Goal: Task Accomplishment & Management: Use online tool/utility

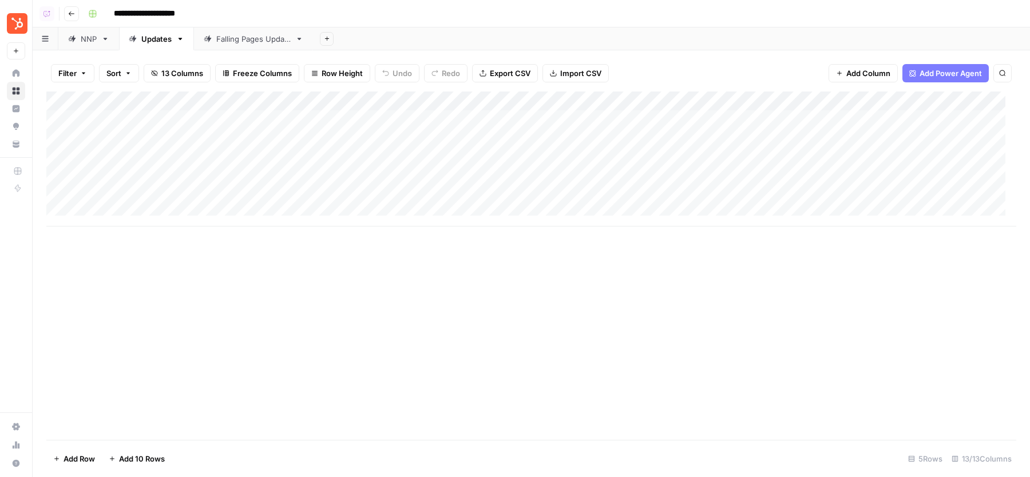
click at [74, 41] on icon at bounding box center [72, 39] width 8 height 8
click at [323, 105] on div "Add Column" at bounding box center [531, 159] width 970 height 135
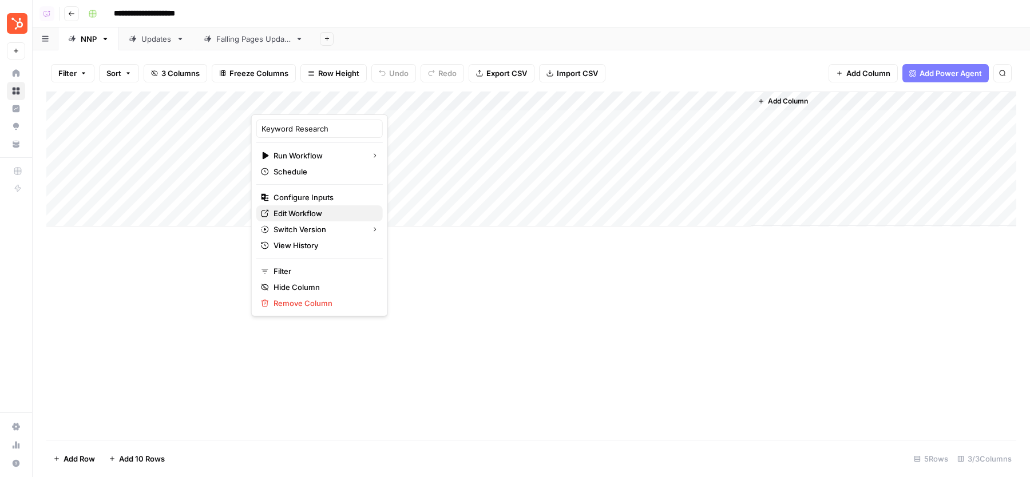
click at [291, 209] on span "Edit Workflow" at bounding box center [324, 213] width 100 height 11
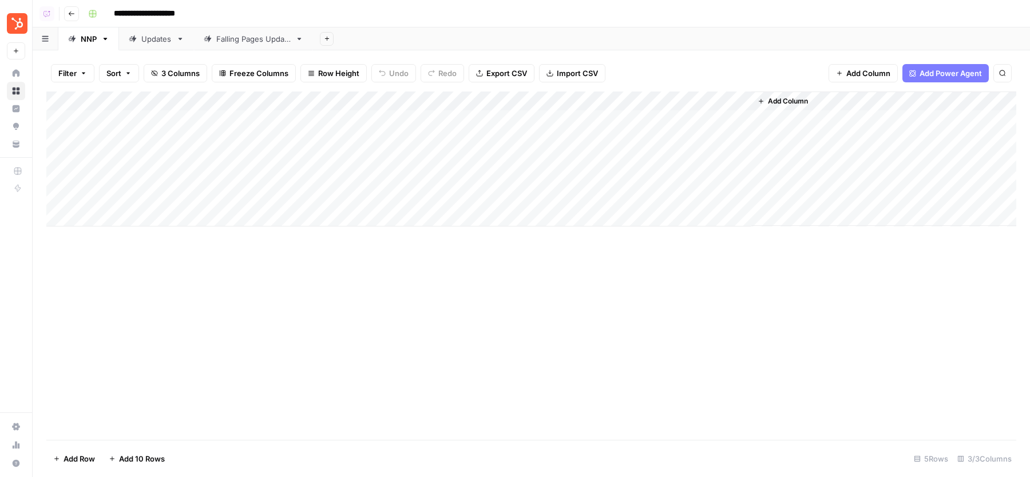
click at [363, 118] on div "Add Column" at bounding box center [531, 159] width 970 height 135
click at [159, 41] on div "Updates" at bounding box center [156, 38] width 30 height 11
click at [327, 104] on div "Add Column" at bounding box center [531, 159] width 970 height 135
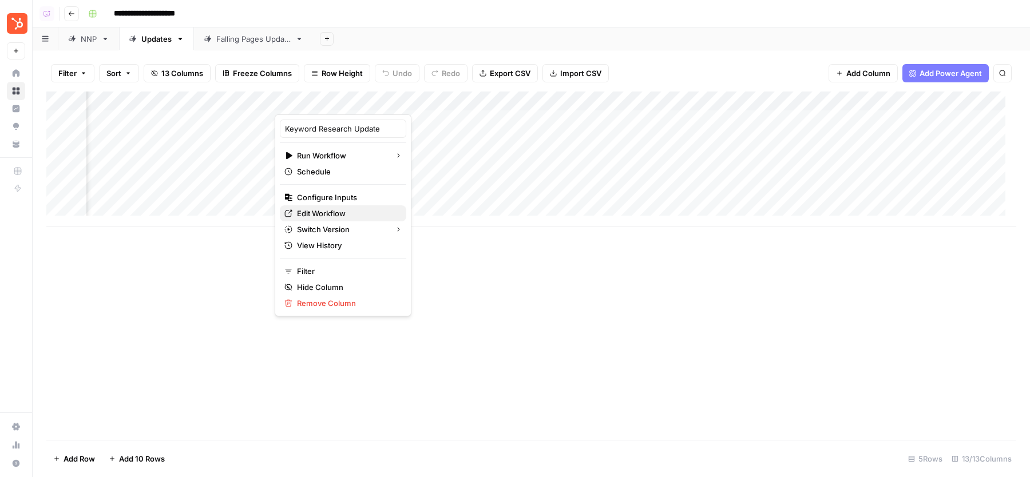
click at [325, 210] on span "Edit Workflow" at bounding box center [347, 213] width 100 height 11
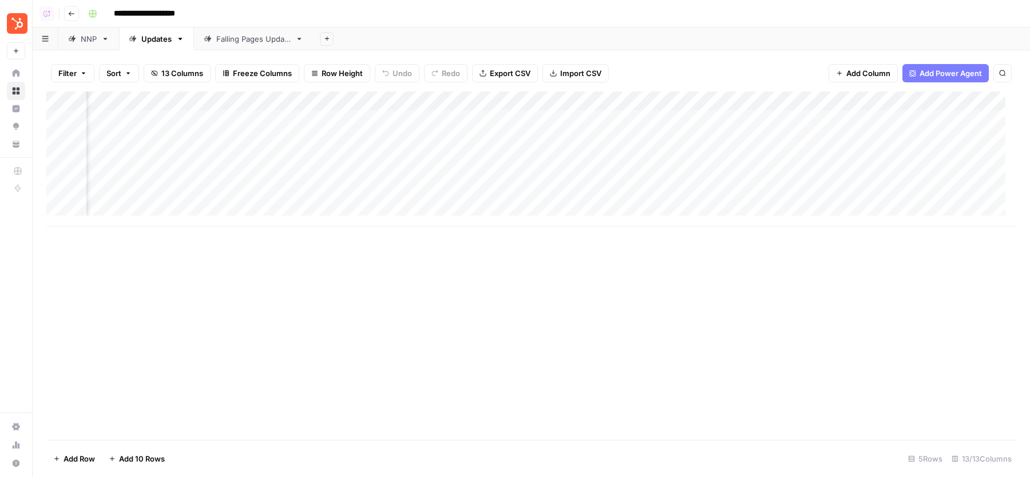
click at [245, 38] on div "Falling Pages Update" at bounding box center [253, 38] width 74 height 11
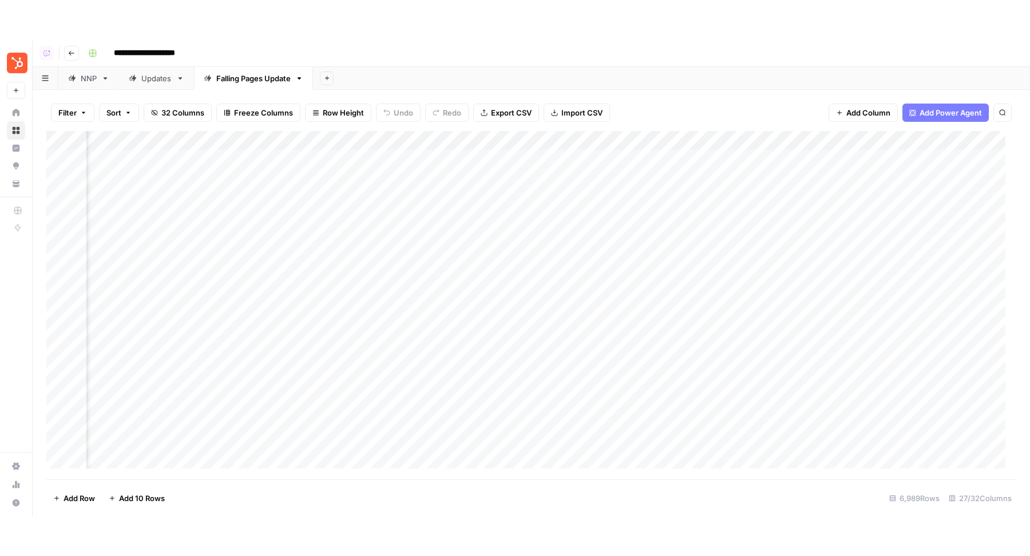
scroll to position [0, 911]
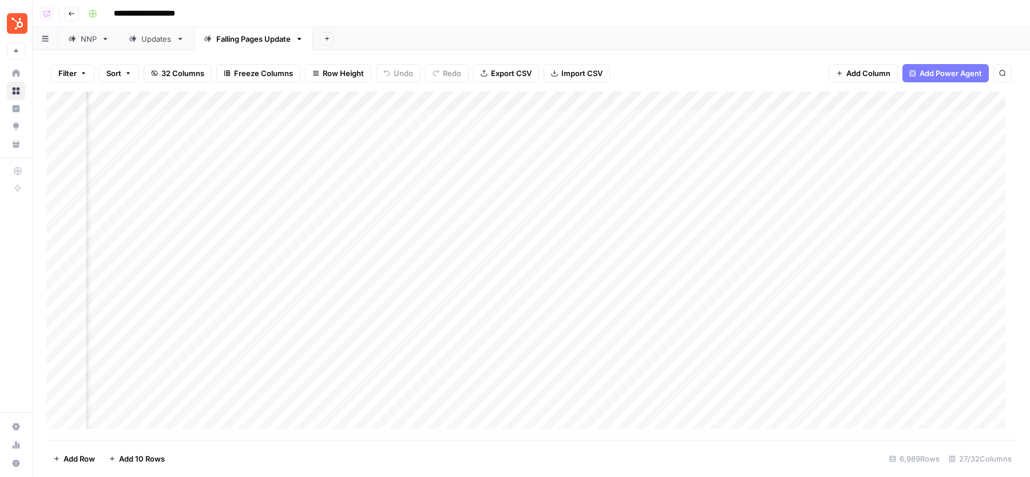
click at [150, 43] on div "Updates" at bounding box center [156, 38] width 30 height 11
click at [83, 39] on div "NNP" at bounding box center [89, 38] width 16 height 11
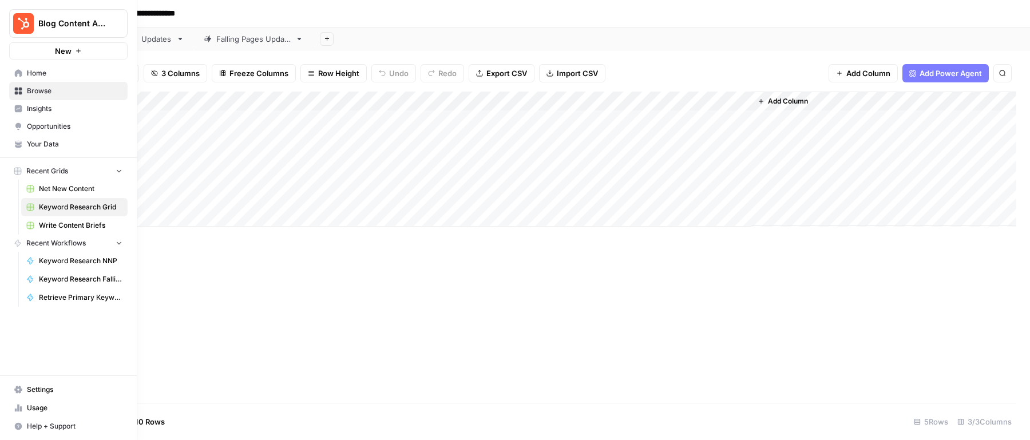
click at [51, 146] on span "Your Data" at bounding box center [75, 144] width 96 height 10
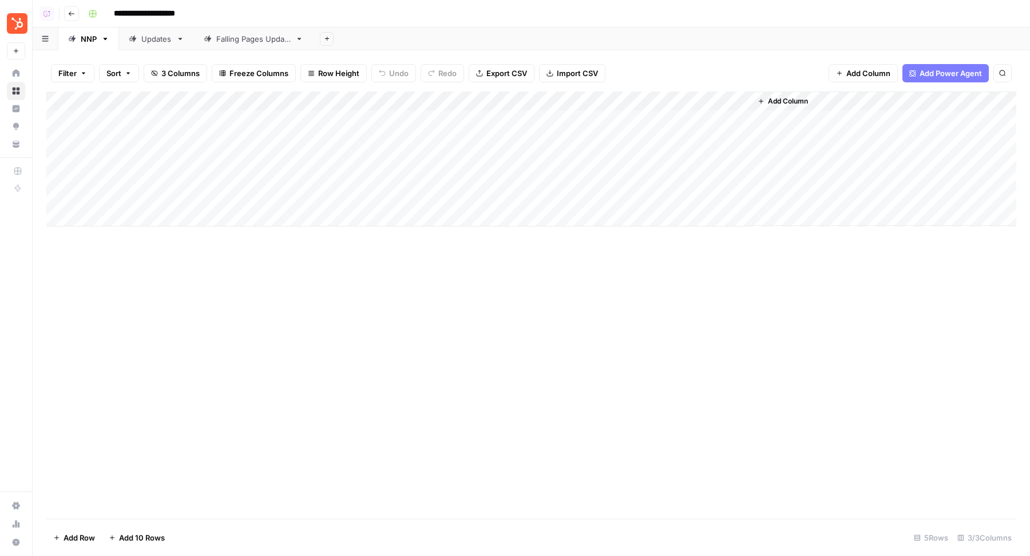
click at [154, 37] on div "Updates" at bounding box center [156, 38] width 30 height 11
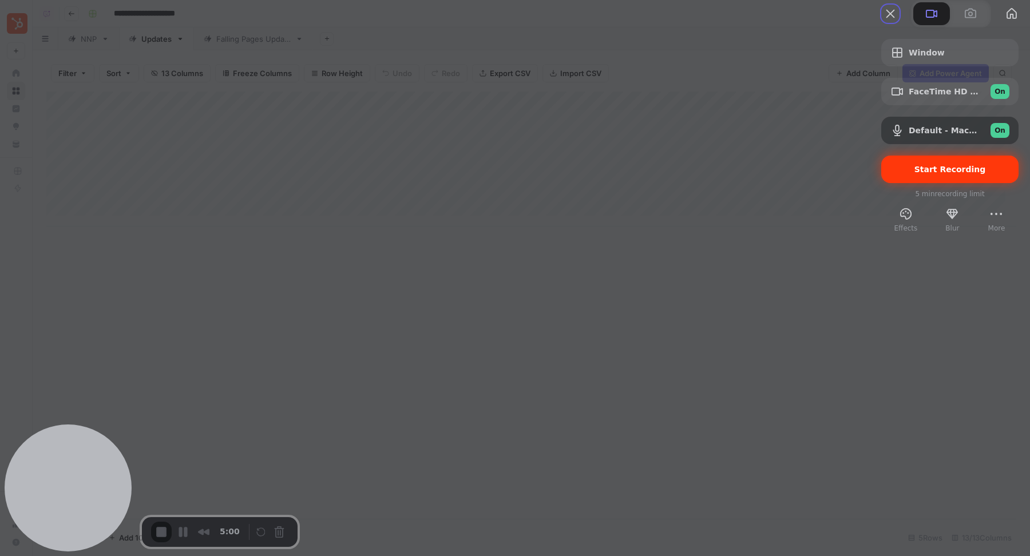
click at [918, 183] on div "Start Recording" at bounding box center [949, 169] width 137 height 27
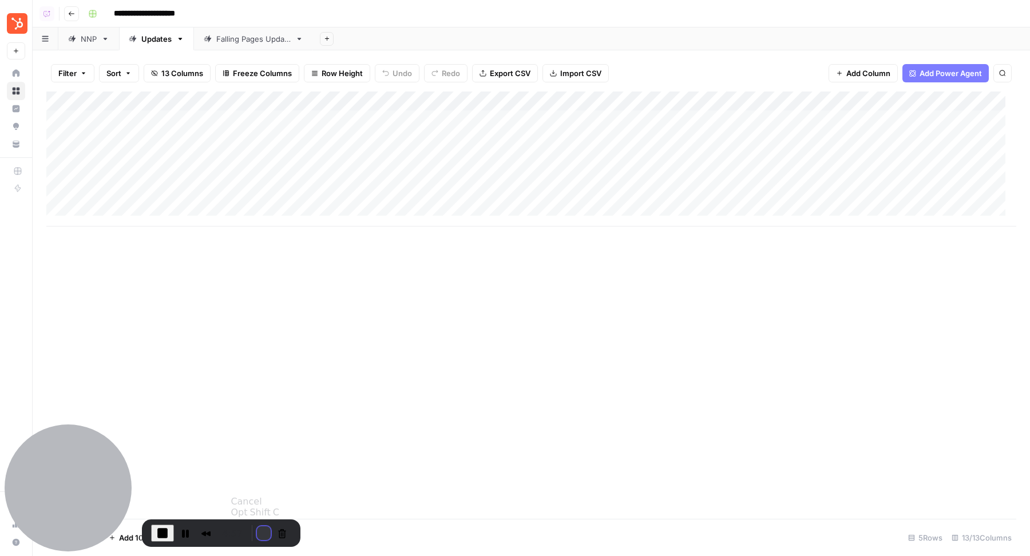
click at [260, 477] on button "Restart Recording" at bounding box center [264, 533] width 14 height 14
click at [186, 477] on button "Pause Recording" at bounding box center [185, 533] width 18 height 18
click at [259, 477] on button "Restart Recording" at bounding box center [263, 533] width 14 height 14
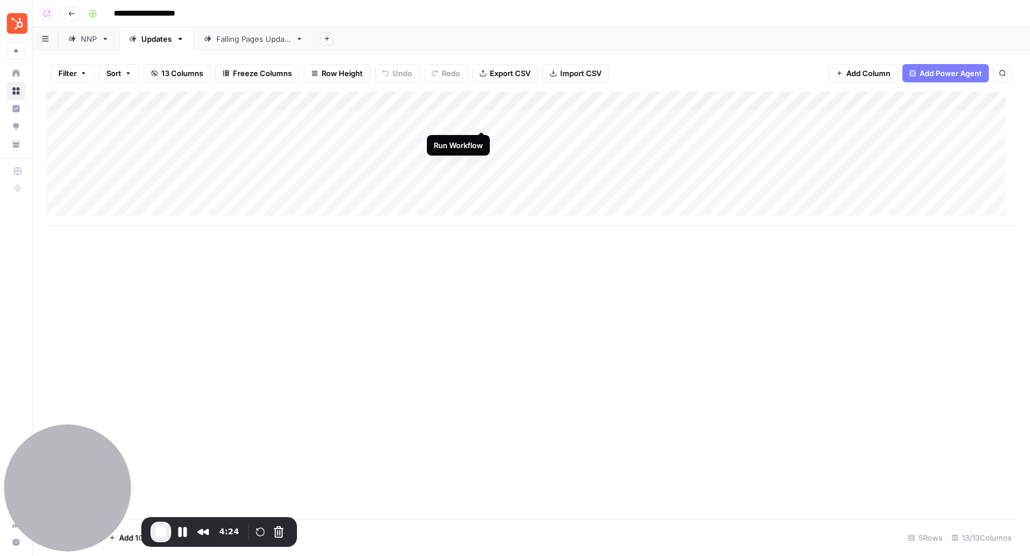
click at [482, 118] on div "Add Column" at bounding box center [531, 159] width 970 height 135
click at [481, 140] on div "Add Column" at bounding box center [531, 159] width 970 height 135
click at [184, 477] on button "Pause Recording" at bounding box center [182, 532] width 18 height 18
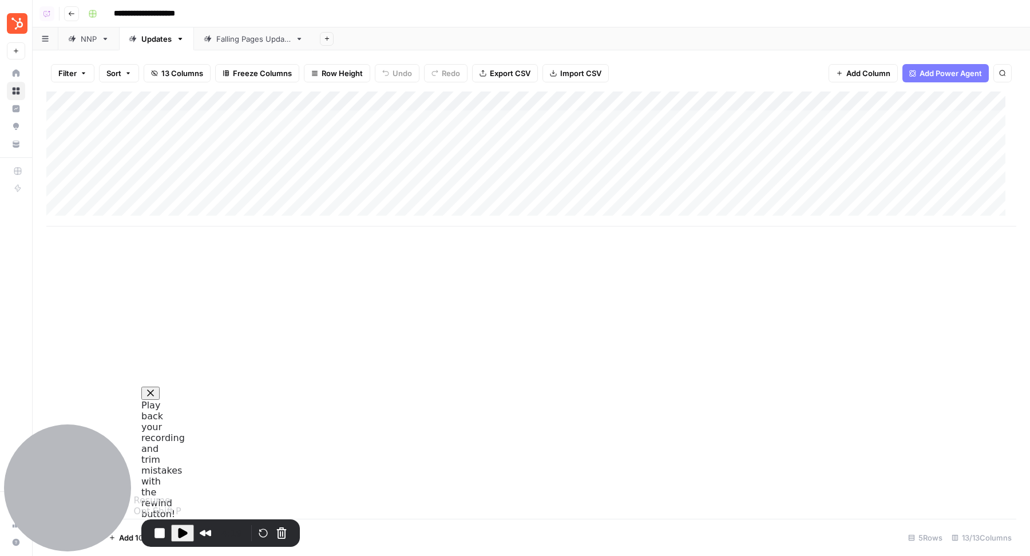
click at [184, 477] on span "Play Recording" at bounding box center [183, 533] width 14 height 14
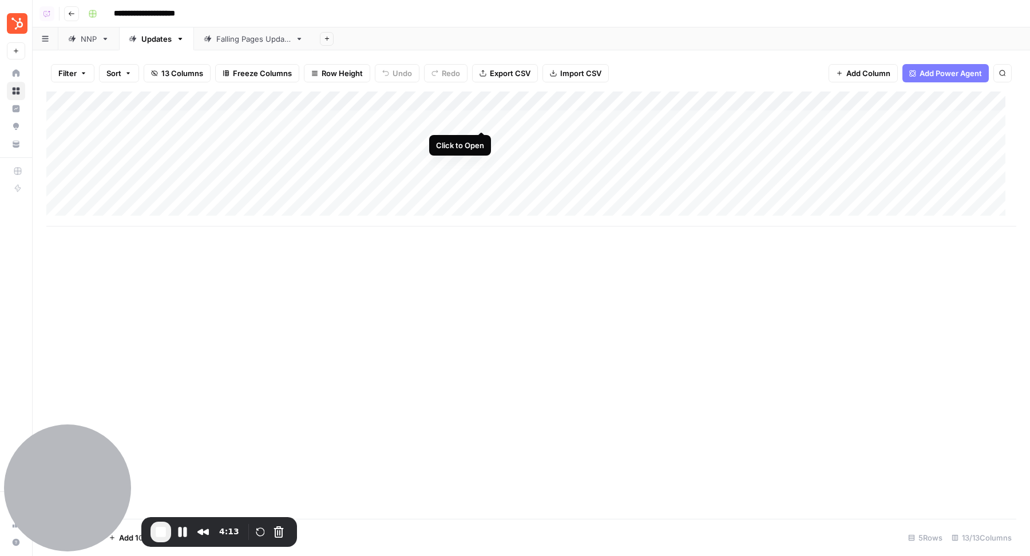
click at [482, 120] on div "Add Column" at bounding box center [531, 159] width 970 height 135
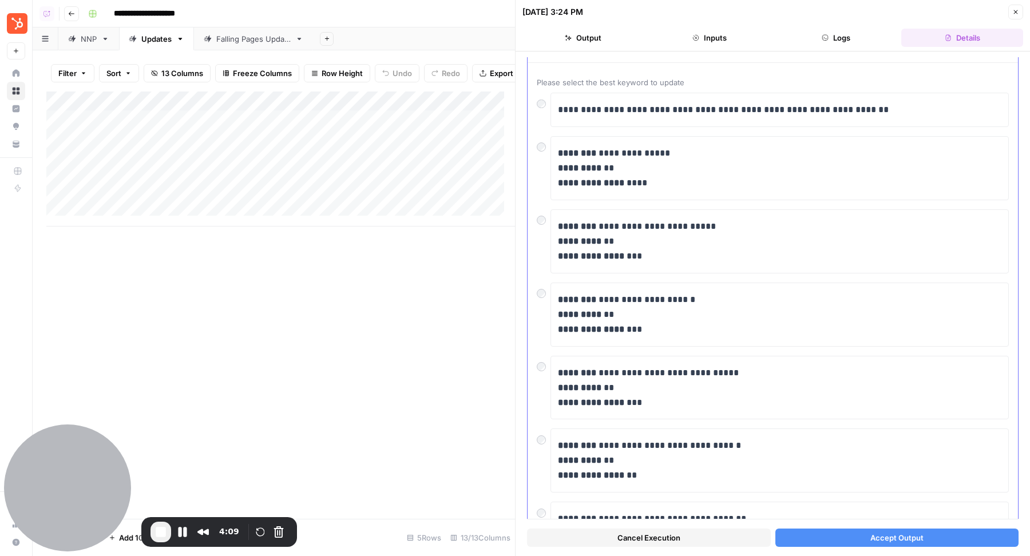
scroll to position [63, 0]
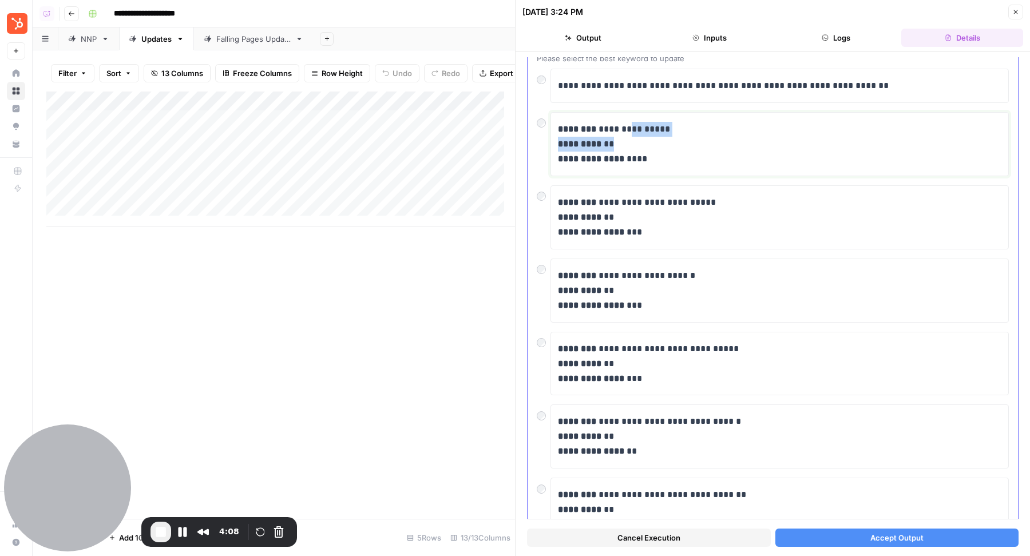
drag, startPoint x: 628, startPoint y: 132, endPoint x: 655, endPoint y: 148, distance: 31.0
click at [655, 148] on p "**********" at bounding box center [775, 144] width 434 height 45
drag, startPoint x: 630, startPoint y: 156, endPoint x: 650, endPoint y: 156, distance: 20.0
click at [650, 156] on p "**********" at bounding box center [775, 144] width 434 height 45
click at [635, 221] on p "**********" at bounding box center [775, 217] width 434 height 45
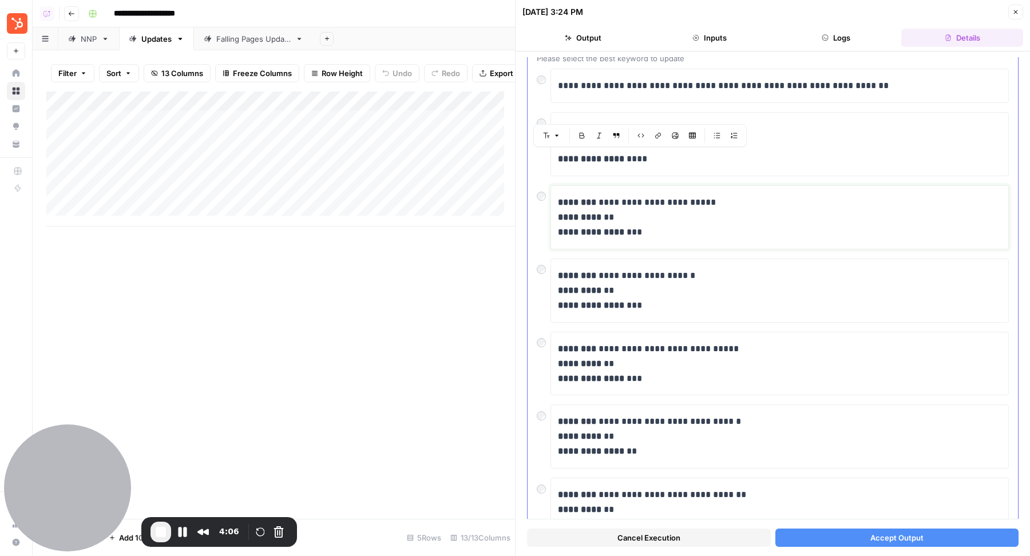
scroll to position [86, 0]
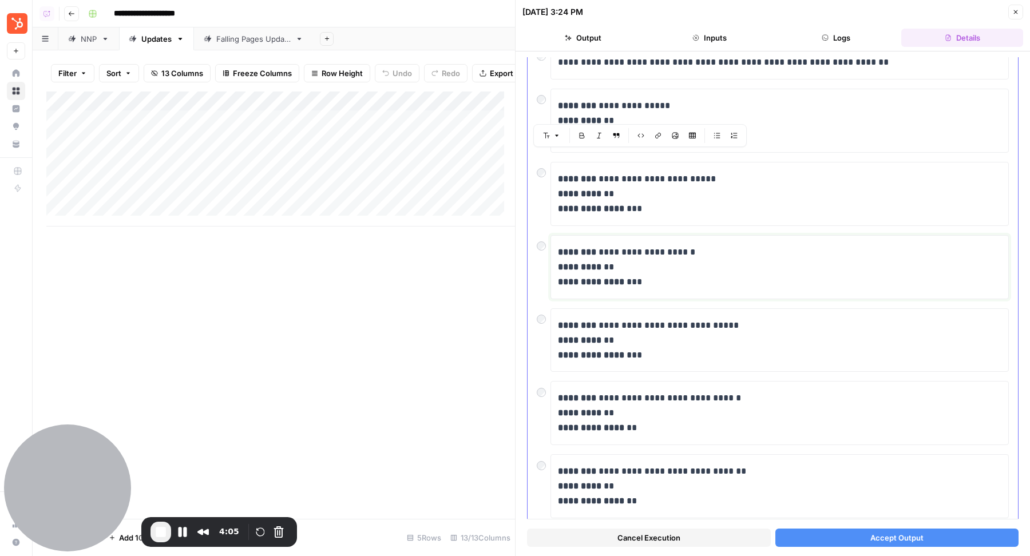
click at [639, 262] on p "**********" at bounding box center [775, 267] width 434 height 45
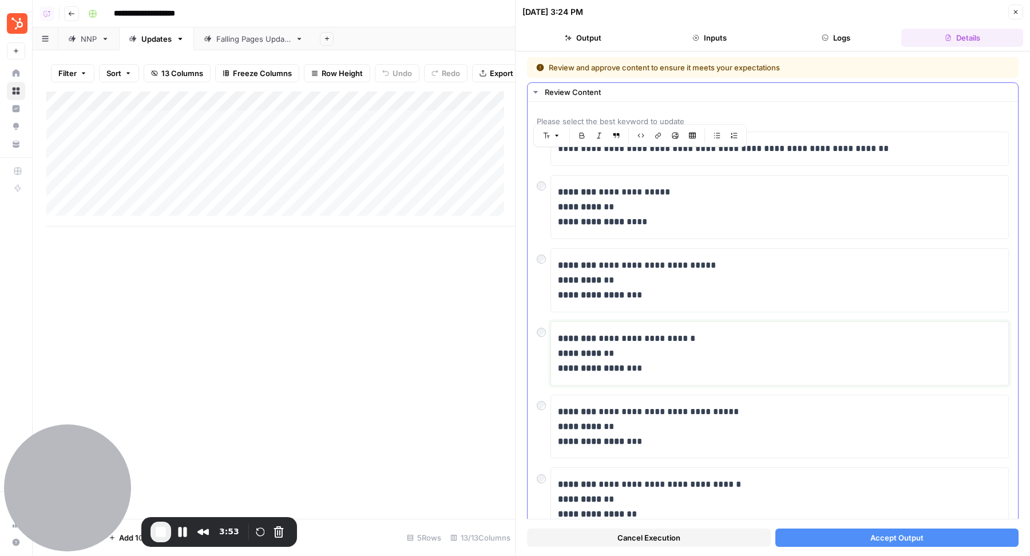
scroll to position [30, 0]
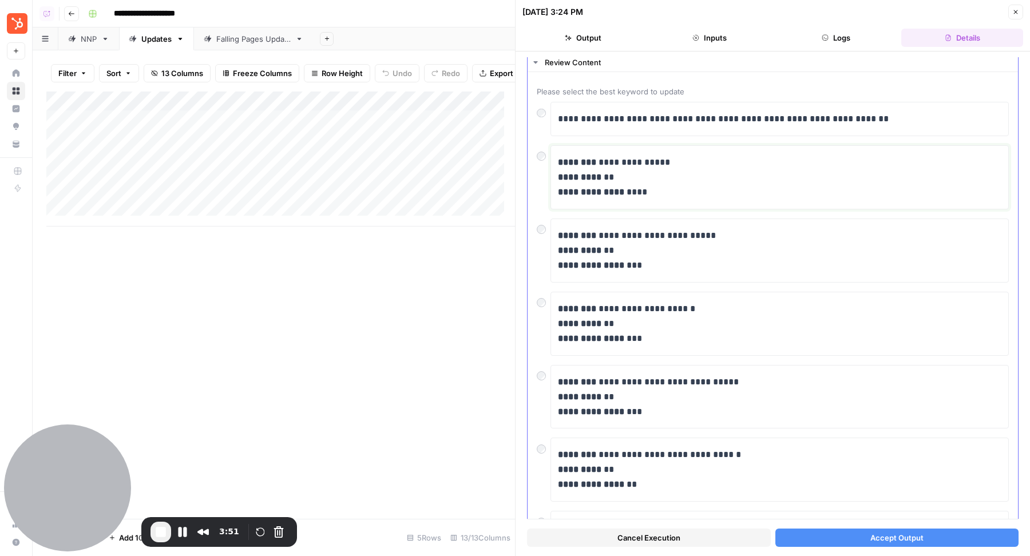
drag, startPoint x: 631, startPoint y: 192, endPoint x: 653, endPoint y: 192, distance: 22.3
click at [653, 192] on p "**********" at bounding box center [775, 177] width 434 height 45
drag, startPoint x: 631, startPoint y: 264, endPoint x: 660, endPoint y: 264, distance: 29.2
click at [660, 264] on p "**********" at bounding box center [775, 250] width 434 height 45
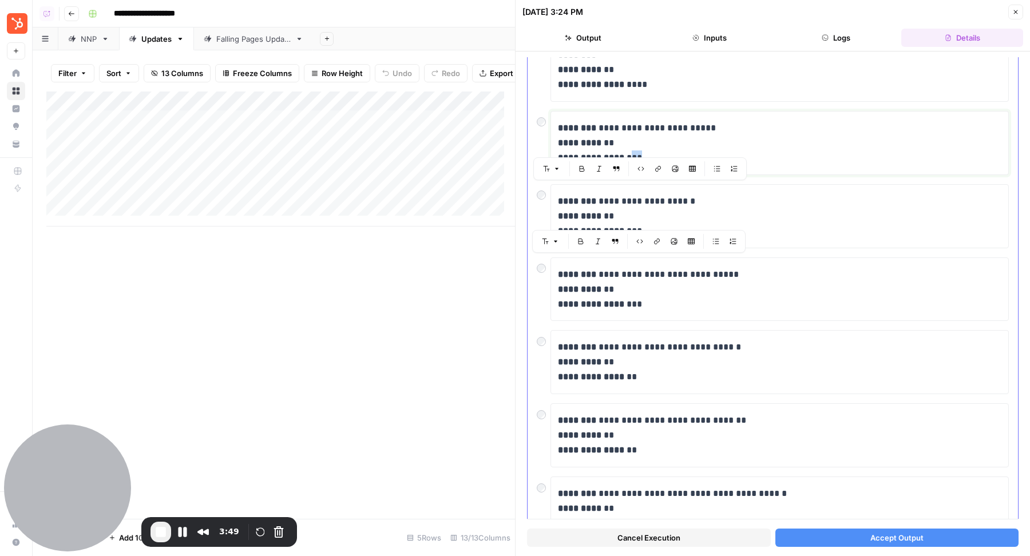
scroll to position [151, 0]
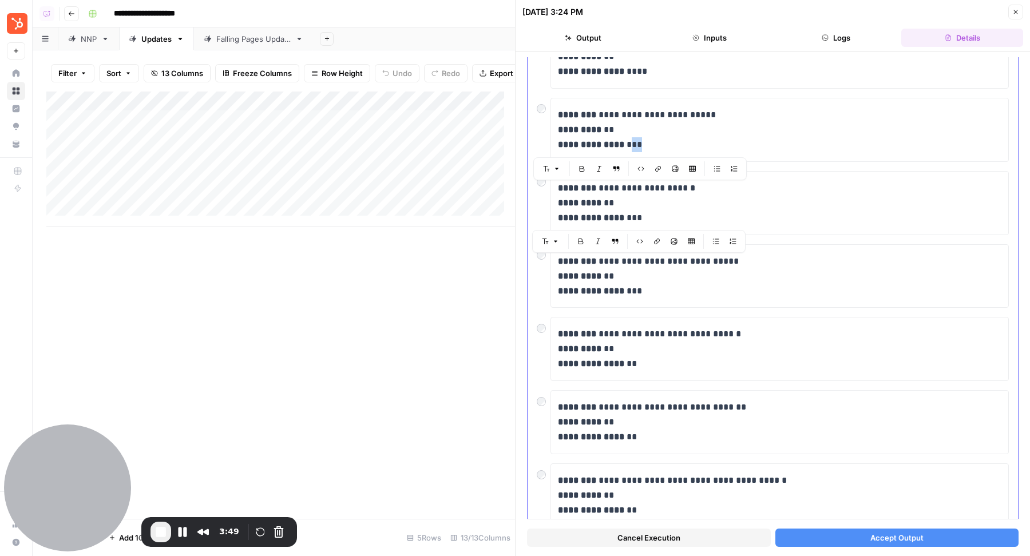
click at [652, 304] on div "**********" at bounding box center [780, 276] width 458 height 64
click at [651, 284] on p "**********" at bounding box center [775, 276] width 434 height 45
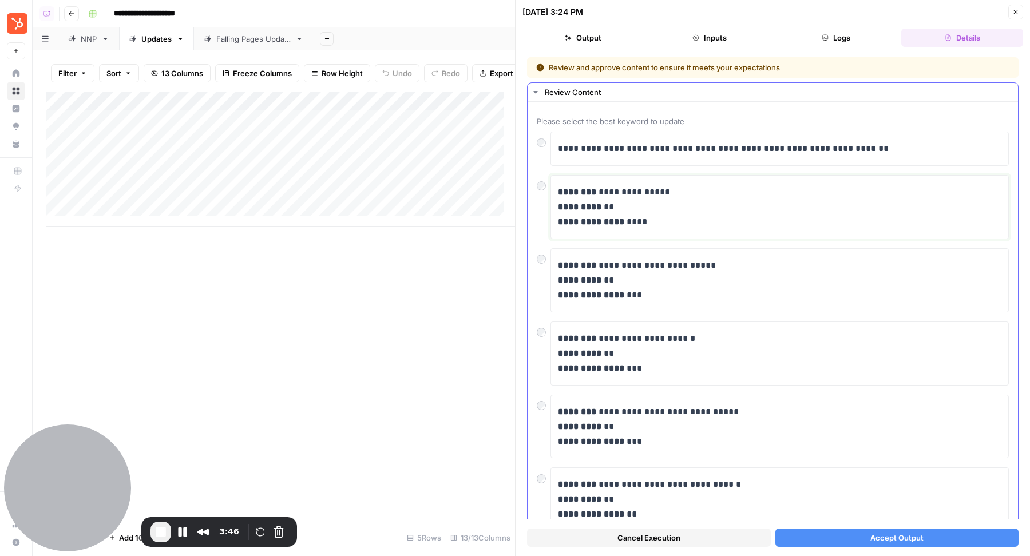
click at [621, 220] on strong "**********" at bounding box center [591, 221] width 66 height 9
click at [567, 190] on strong "********" at bounding box center [577, 192] width 38 height 9
drag, startPoint x: 567, startPoint y: 190, endPoint x: 646, endPoint y: 190, distance: 79.5
click at [646, 190] on p "**********" at bounding box center [775, 207] width 434 height 45
drag, startPoint x: 571, startPoint y: 204, endPoint x: 578, endPoint y: 204, distance: 7.4
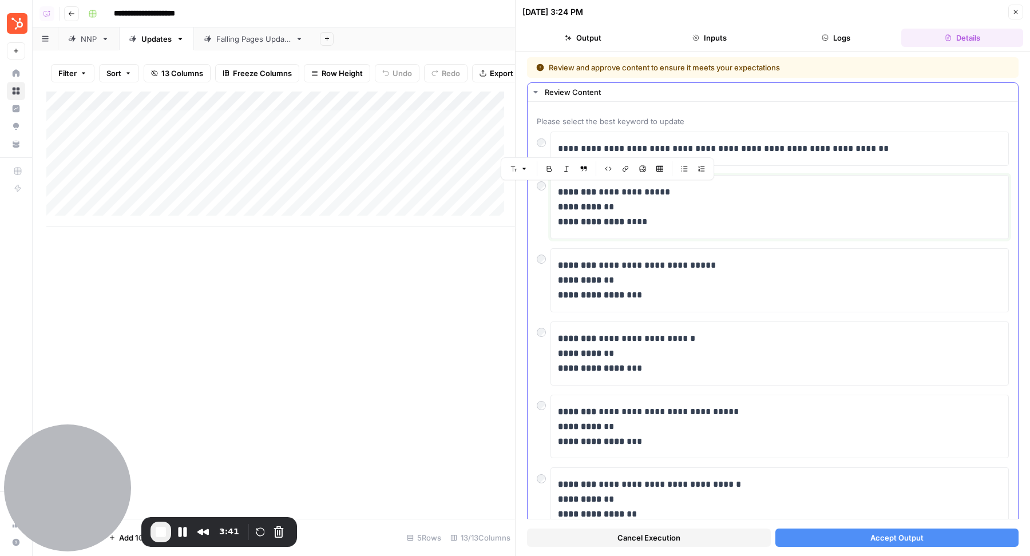
click at [576, 204] on strong "*********" at bounding box center [579, 207] width 43 height 9
drag, startPoint x: 572, startPoint y: 216, endPoint x: 621, endPoint y: 216, distance: 49.2
click at [623, 217] on strong "**********" at bounding box center [591, 221] width 66 height 9
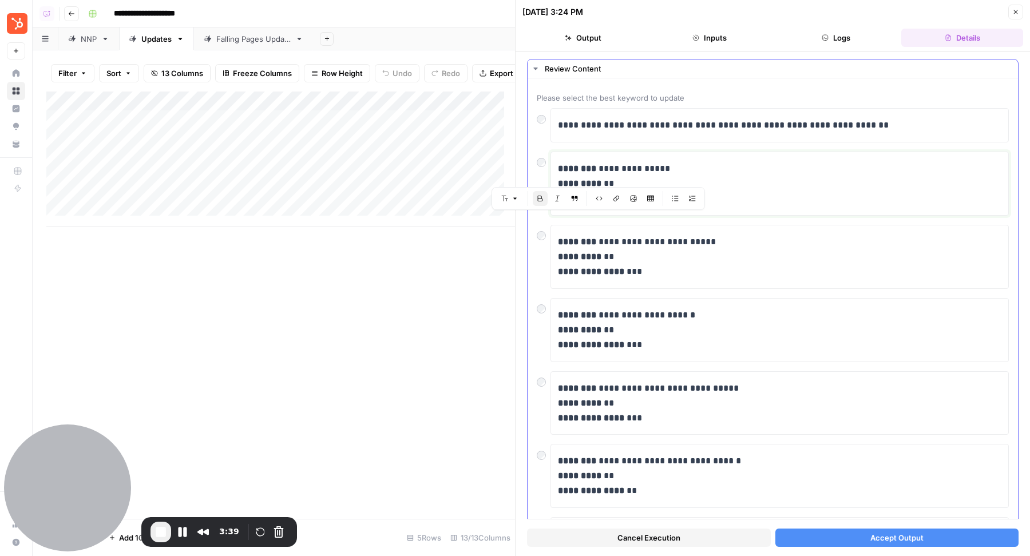
scroll to position [26, 0]
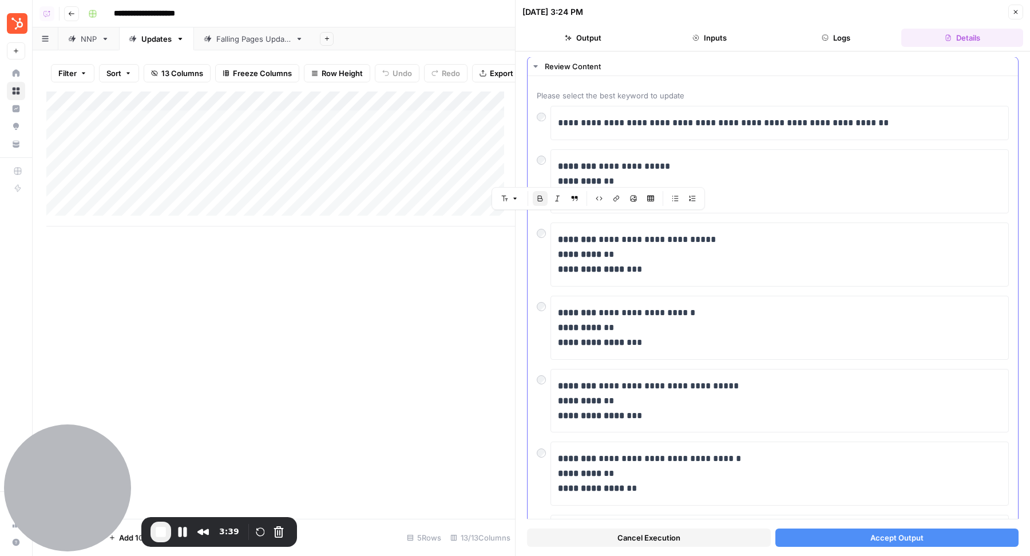
click at [616, 286] on div "**********" at bounding box center [773, 489] width 472 height 766
click at [637, 268] on p "**********" at bounding box center [775, 254] width 434 height 45
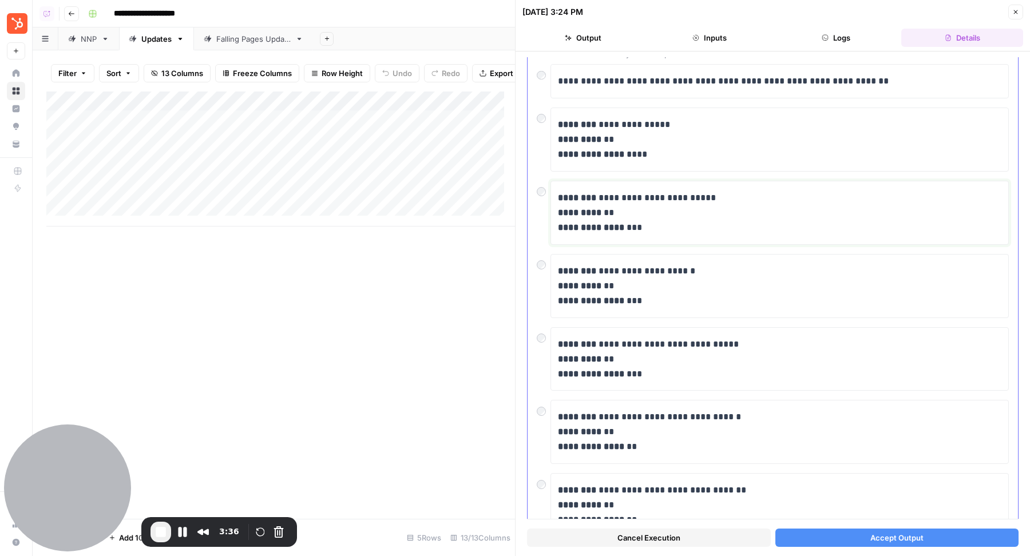
scroll to position [0, 0]
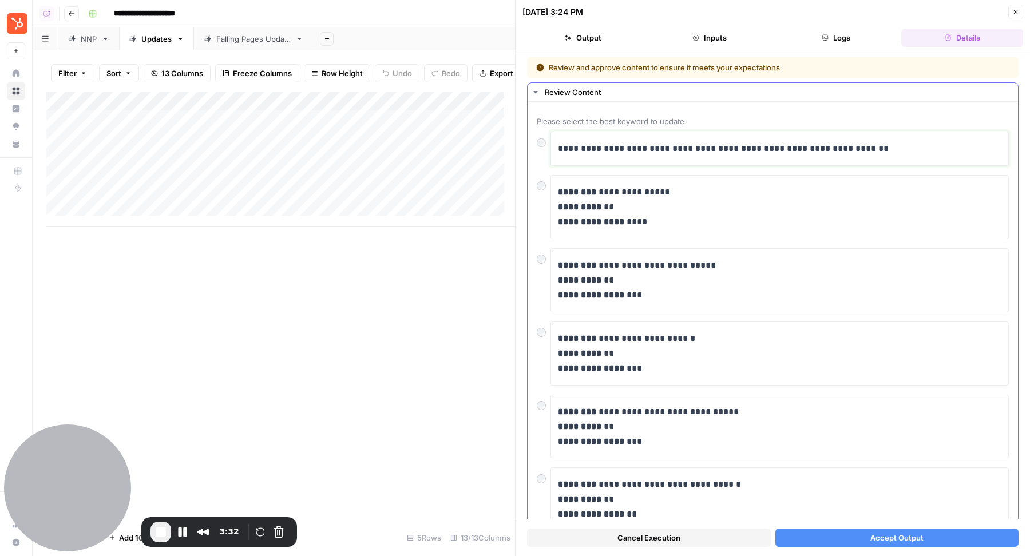
click at [674, 159] on div "**********" at bounding box center [780, 149] width 444 height 24
drag, startPoint x: 567, startPoint y: 148, endPoint x: 852, endPoint y: 145, distance: 284.4
click at [852, 145] on p "**********" at bounding box center [775, 148] width 434 height 15
click at [889, 477] on span "Accept Output" at bounding box center [896, 537] width 53 height 11
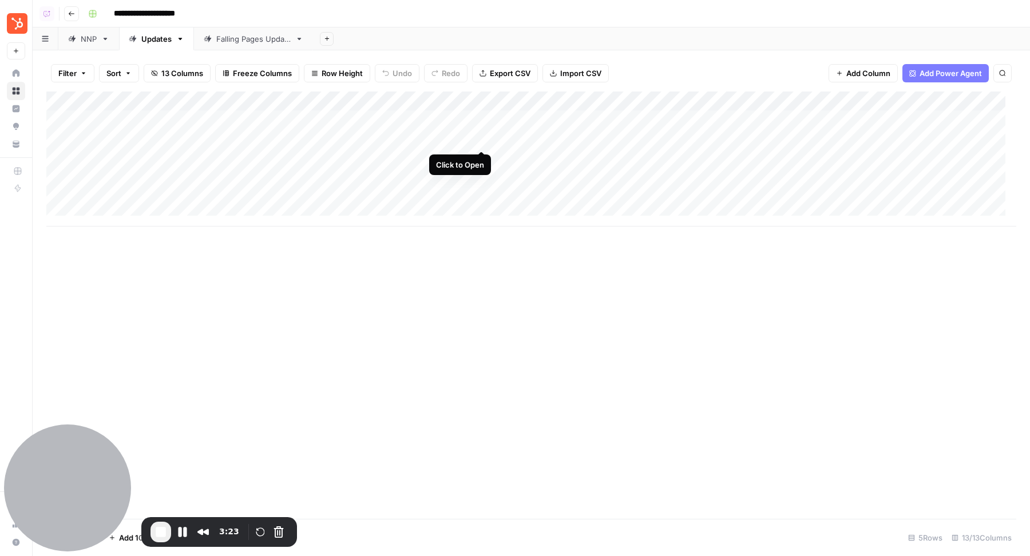
click at [483, 140] on div "Add Column" at bounding box center [531, 159] width 970 height 135
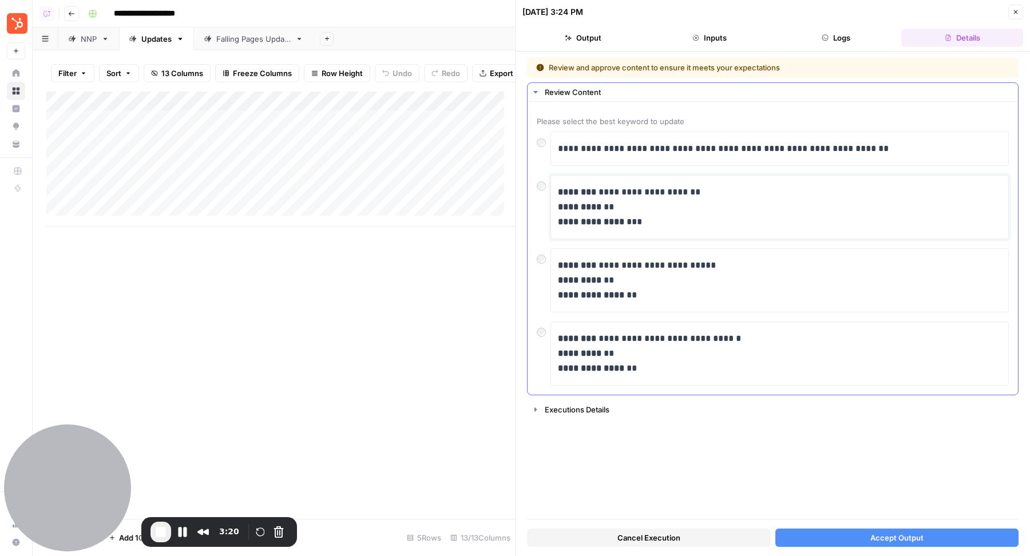
click at [663, 208] on p "**********" at bounding box center [780, 207] width 445 height 45
drag, startPoint x: 569, startPoint y: 191, endPoint x: 621, endPoint y: 227, distance: 62.5
click at [622, 228] on div "**********" at bounding box center [780, 207] width 444 height 54
drag, startPoint x: 576, startPoint y: 260, endPoint x: 650, endPoint y: 291, distance: 79.5
click at [650, 291] on p "**********" at bounding box center [780, 280] width 445 height 45
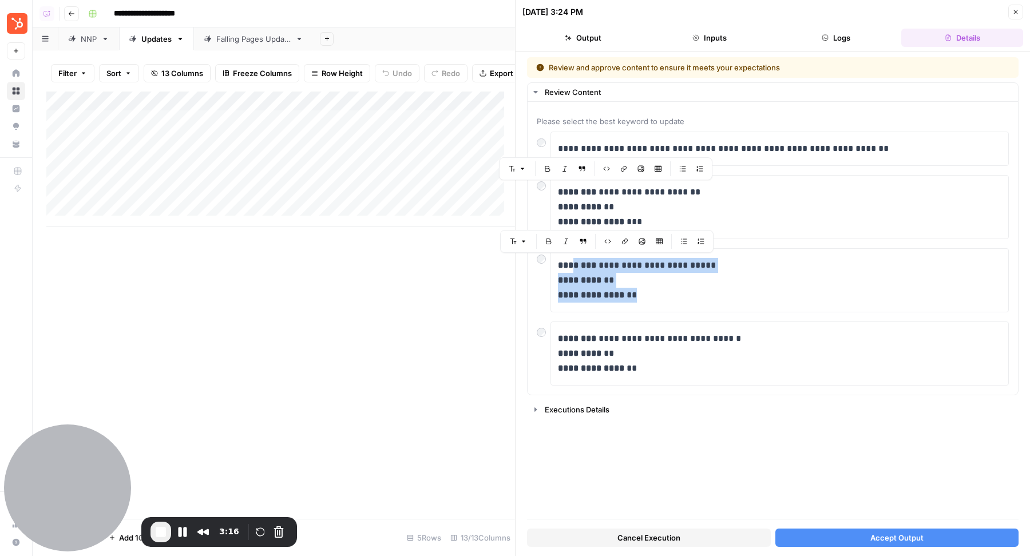
click at [819, 39] on button "Logs" at bounding box center [836, 38] width 122 height 18
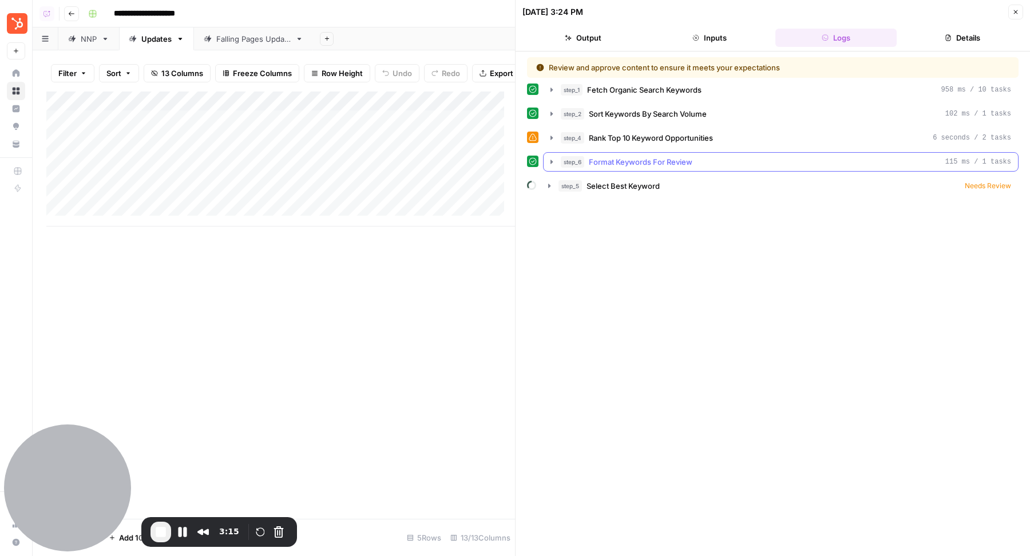
click at [667, 153] on button "step_6 Format Keywords For Review 115 ms / 1 tasks" at bounding box center [781, 162] width 474 height 18
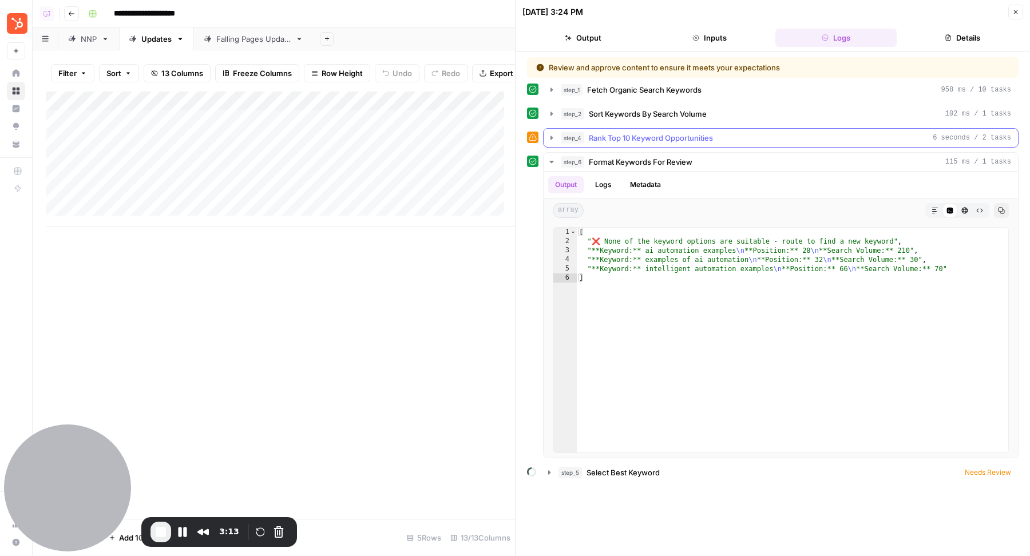
click at [680, 136] on span "Rank Top 10 Keyword Opportunities" at bounding box center [651, 137] width 124 height 11
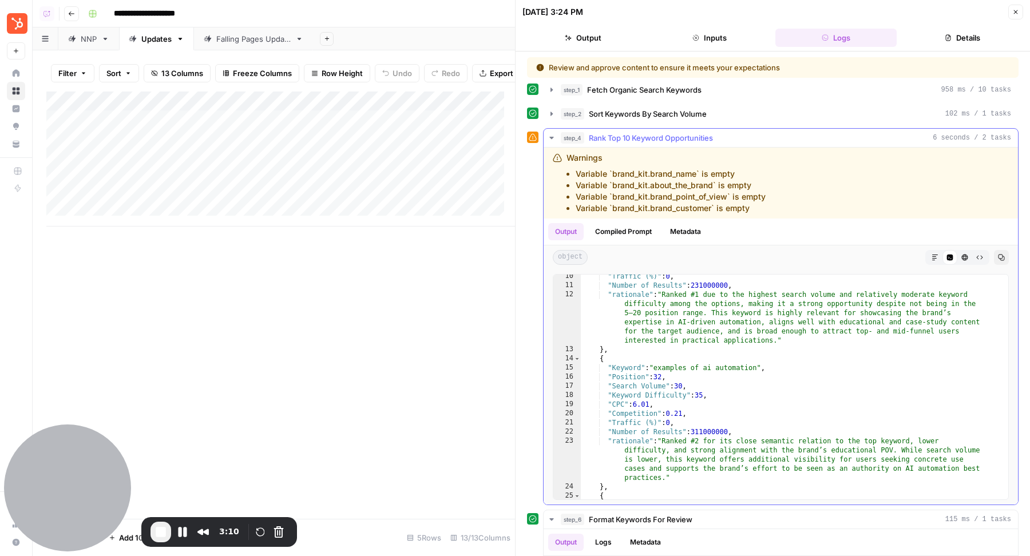
scroll to position [232, 0]
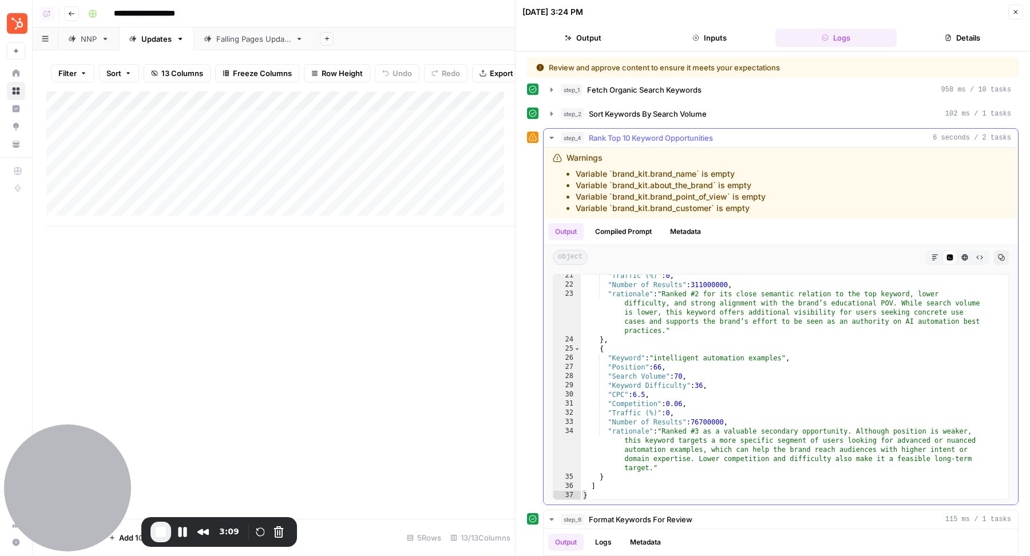
click at [697, 133] on span "Rank Top 10 Keyword Opportunities" at bounding box center [651, 137] width 124 height 11
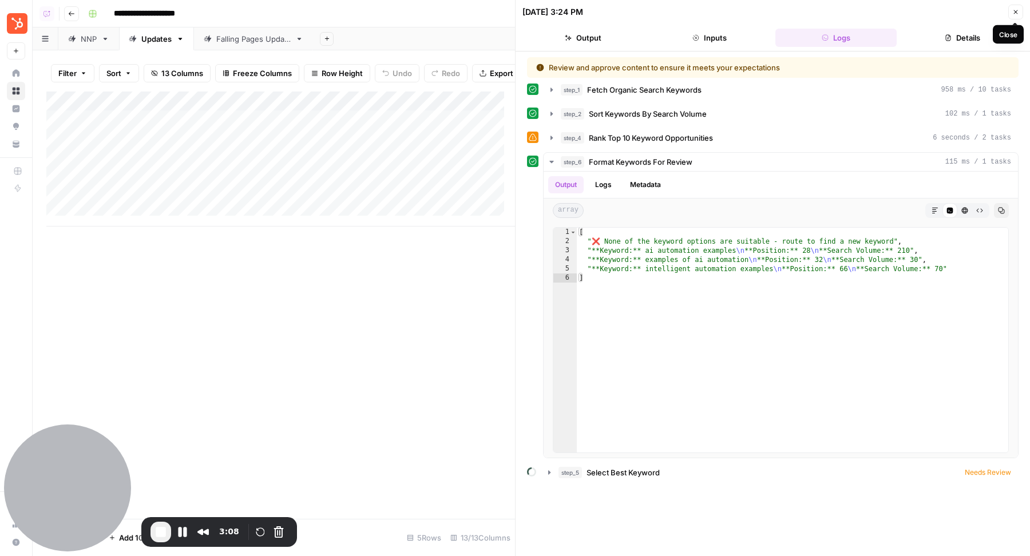
click at [1015, 7] on button "Close" at bounding box center [1015, 12] width 15 height 15
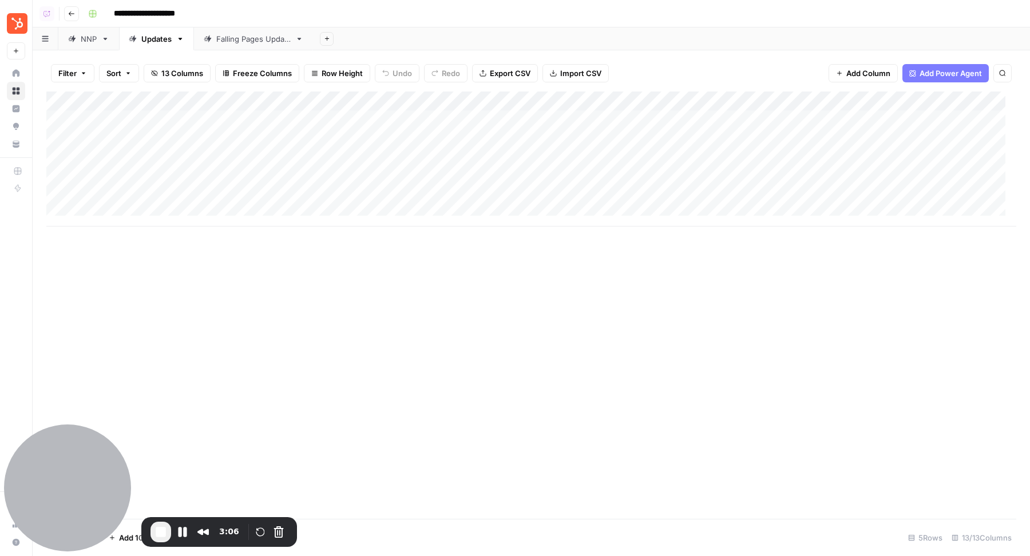
click at [483, 139] on div "Add Column" at bounding box center [531, 159] width 970 height 135
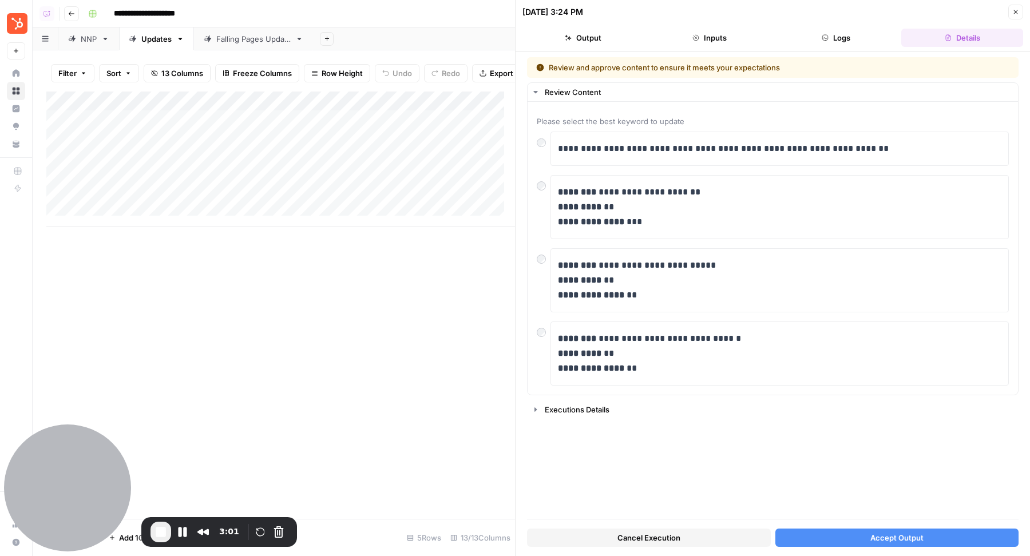
click at [925, 477] on button "Accept Output" at bounding box center [897, 538] width 244 height 18
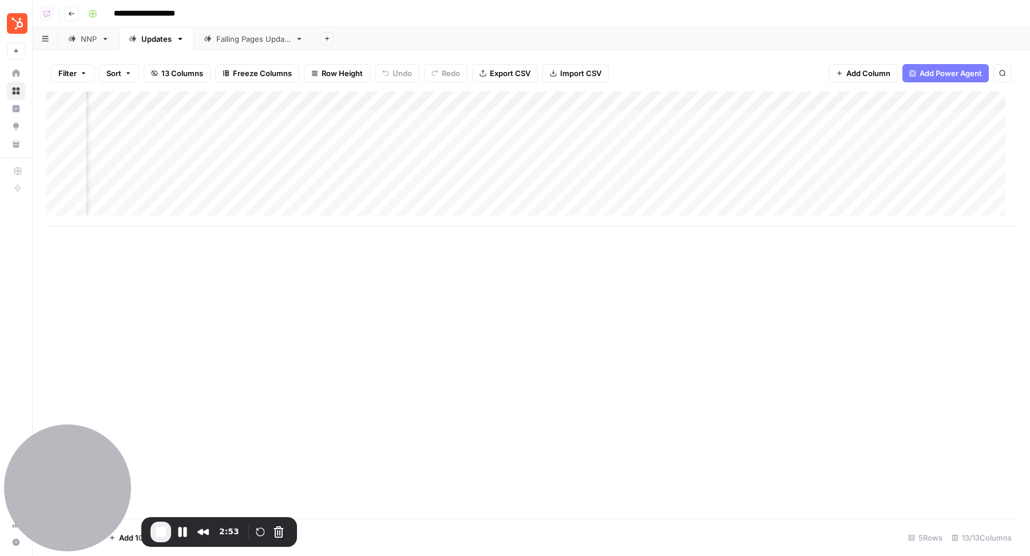
scroll to position [0, 72]
click at [470, 143] on div "Add Column" at bounding box center [531, 159] width 970 height 135
click at [563, 138] on div "Add Column" at bounding box center [531, 159] width 970 height 135
click at [272, 140] on div "Add Column" at bounding box center [531, 159] width 970 height 135
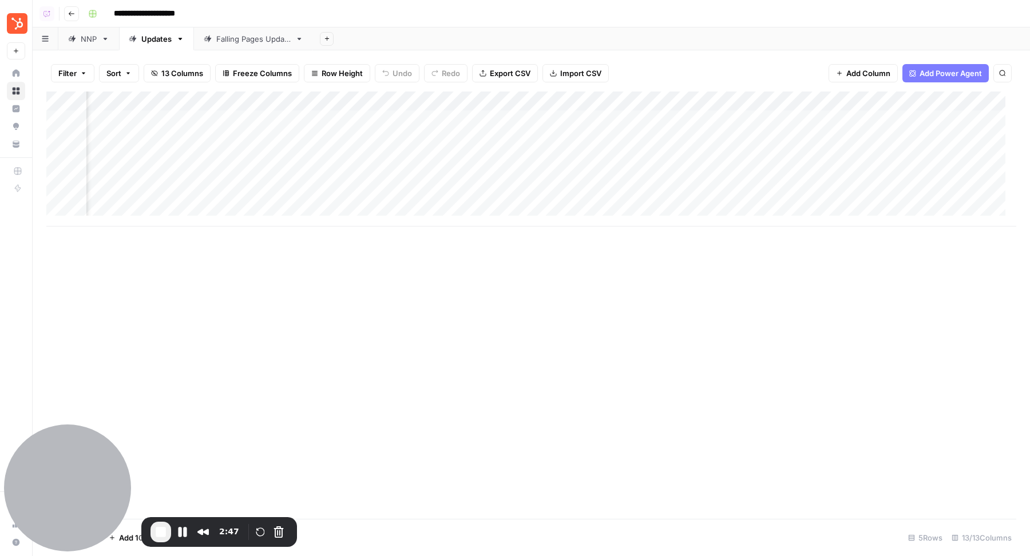
click at [377, 136] on div "Add Column" at bounding box center [531, 159] width 970 height 135
click at [481, 120] on div "Add Column" at bounding box center [531, 159] width 970 height 135
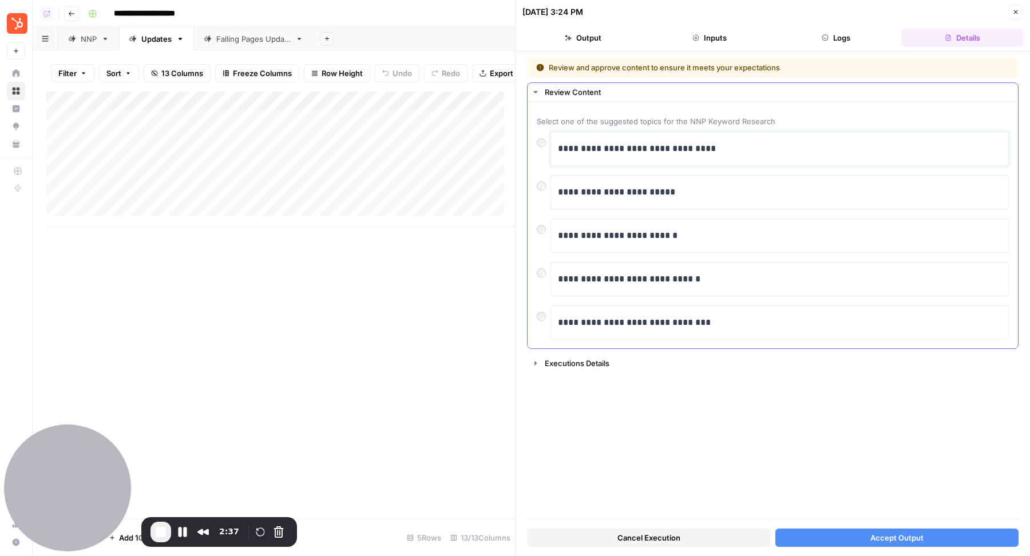
click at [602, 149] on p "**********" at bounding box center [780, 148] width 445 height 15
click at [604, 196] on p "**********" at bounding box center [780, 192] width 445 height 15
click at [612, 233] on p "**********" at bounding box center [780, 235] width 445 height 15
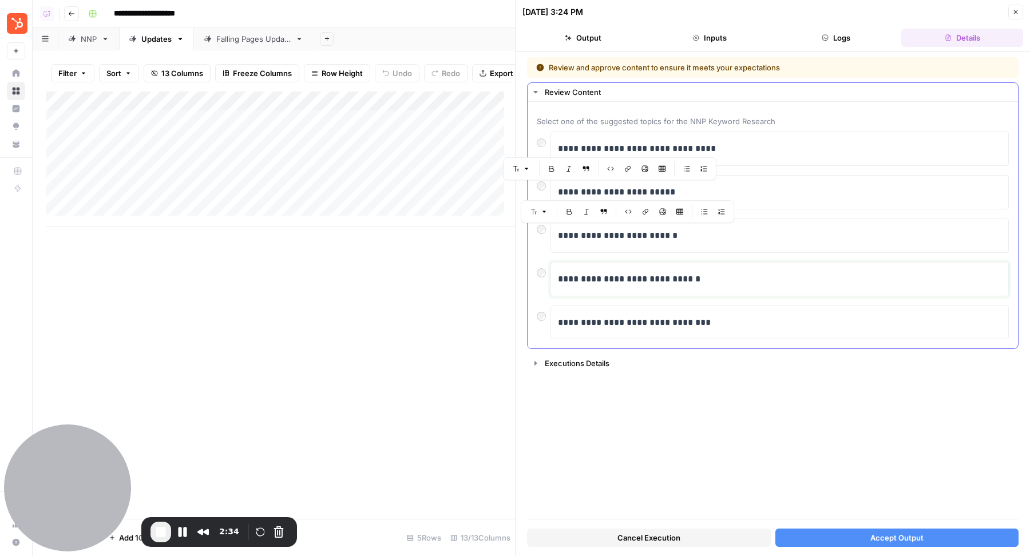
click at [607, 280] on p "**********" at bounding box center [780, 279] width 445 height 15
click at [623, 321] on p "**********" at bounding box center [780, 322] width 445 height 15
click at [662, 321] on p "**********" at bounding box center [780, 322] width 445 height 15
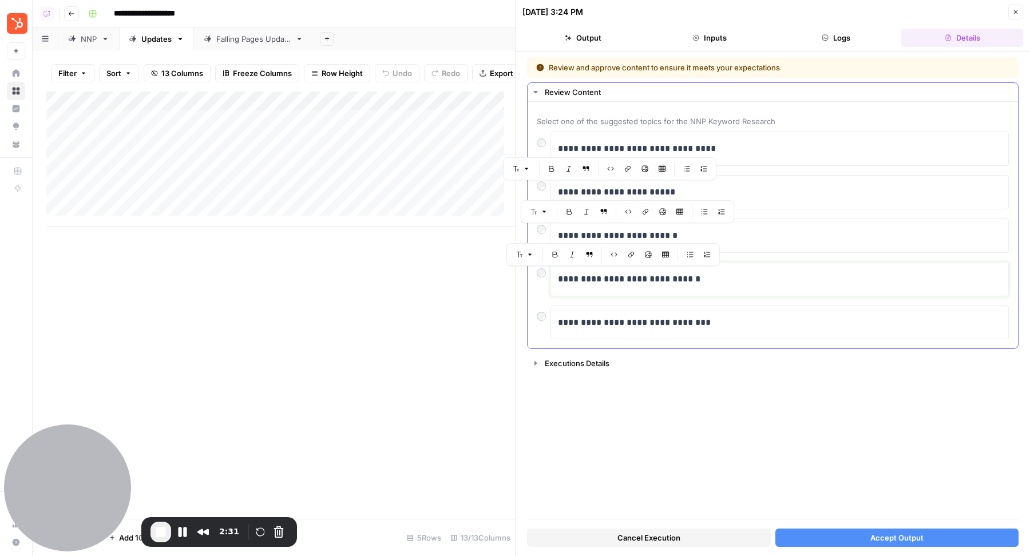
click at [668, 281] on p "**********" at bounding box center [780, 279] width 445 height 15
click at [642, 234] on p "**********" at bounding box center [780, 235] width 445 height 15
click at [637, 195] on p "**********" at bounding box center [780, 192] width 445 height 15
click at [878, 477] on span "Accept Output" at bounding box center [896, 537] width 53 height 11
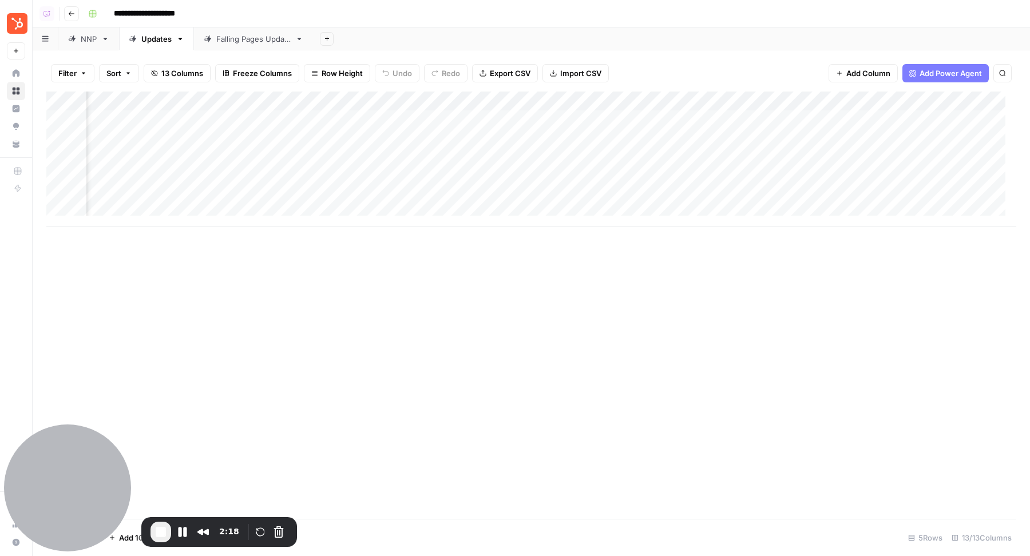
scroll to position [0, 118]
click at [543, 121] on div "Add Column" at bounding box center [531, 159] width 970 height 135
click at [437, 123] on div "Add Column" at bounding box center [531, 159] width 970 height 135
drag, startPoint x: 245, startPoint y: 119, endPoint x: 340, endPoint y: 117, distance: 94.4
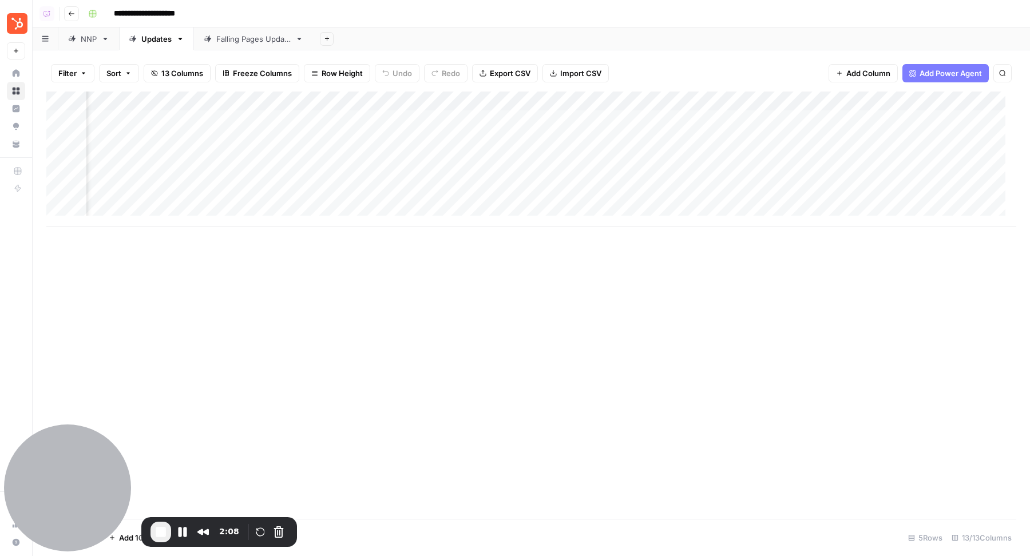
click at [340, 118] on div "Add Column" at bounding box center [531, 159] width 970 height 135
drag, startPoint x: 220, startPoint y: 181, endPoint x: 318, endPoint y: 181, distance: 97.9
click at [319, 182] on div "Add Column" at bounding box center [531, 159] width 970 height 135
click at [84, 37] on div "NNP" at bounding box center [89, 38] width 16 height 11
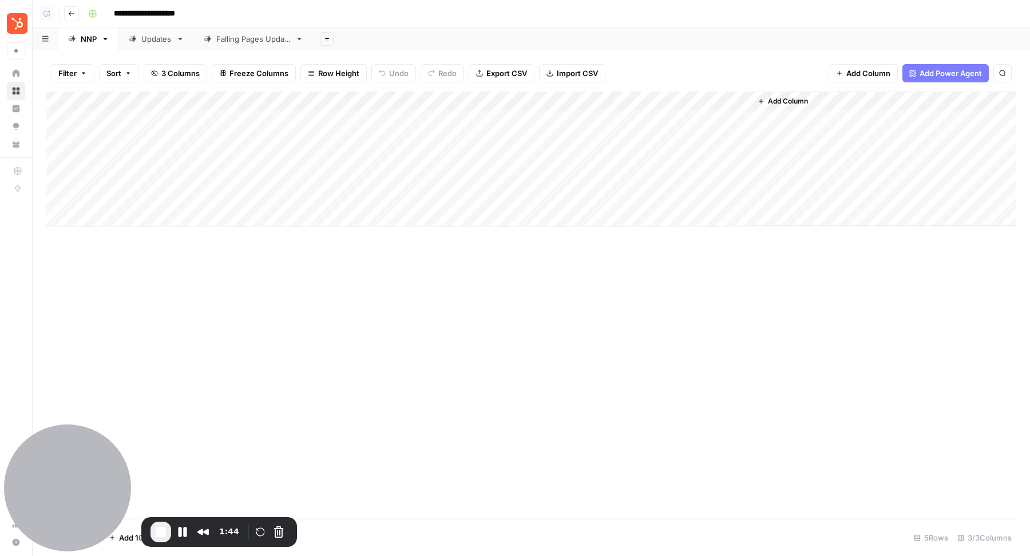
click at [149, 39] on div "Updates" at bounding box center [156, 38] width 30 height 11
click at [159, 477] on span "End Recording" at bounding box center [161, 532] width 14 height 14
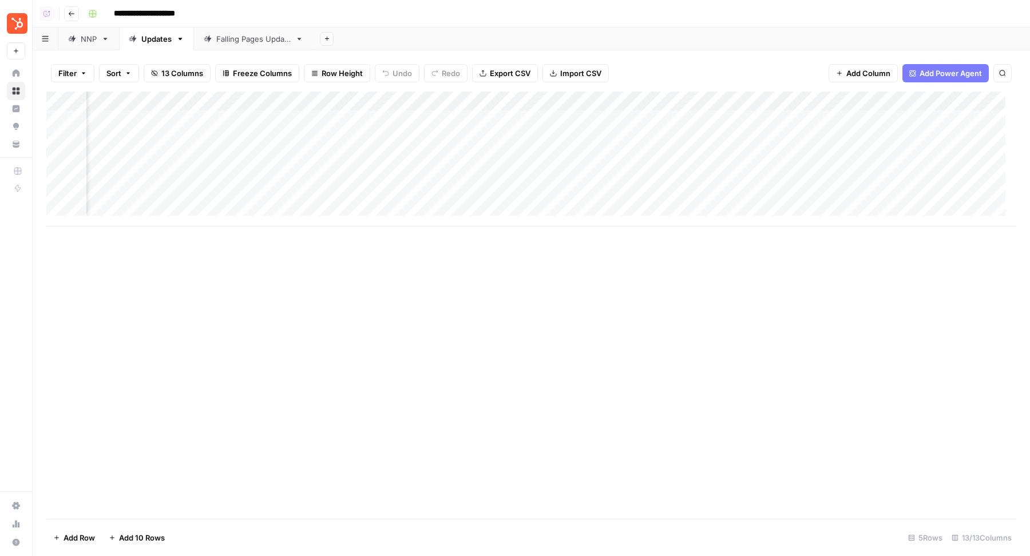
click at [261, 42] on div "Falling Pages Update" at bounding box center [253, 38] width 74 height 11
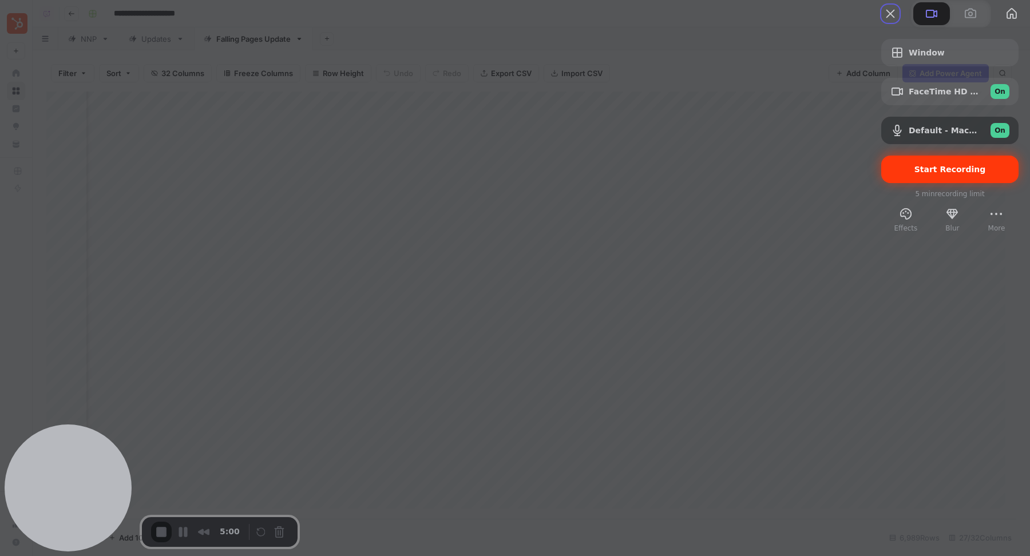
click at [959, 174] on span "Start Recording" at bounding box center [950, 169] width 72 height 9
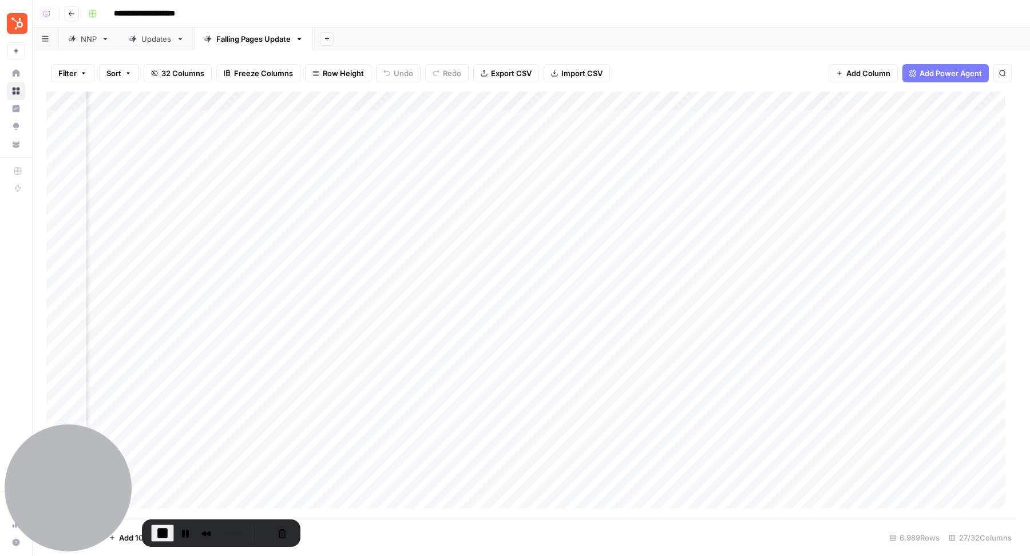
click at [687, 72] on div "Filter Sort 32 Columns Freeze Columns Row Height Undo Redo Export CSV Import CS…" at bounding box center [531, 73] width 970 height 37
click at [560, 137] on div "Add Column" at bounding box center [531, 306] width 970 height 428
click at [355, 118] on div "Add Column" at bounding box center [531, 306] width 970 height 428
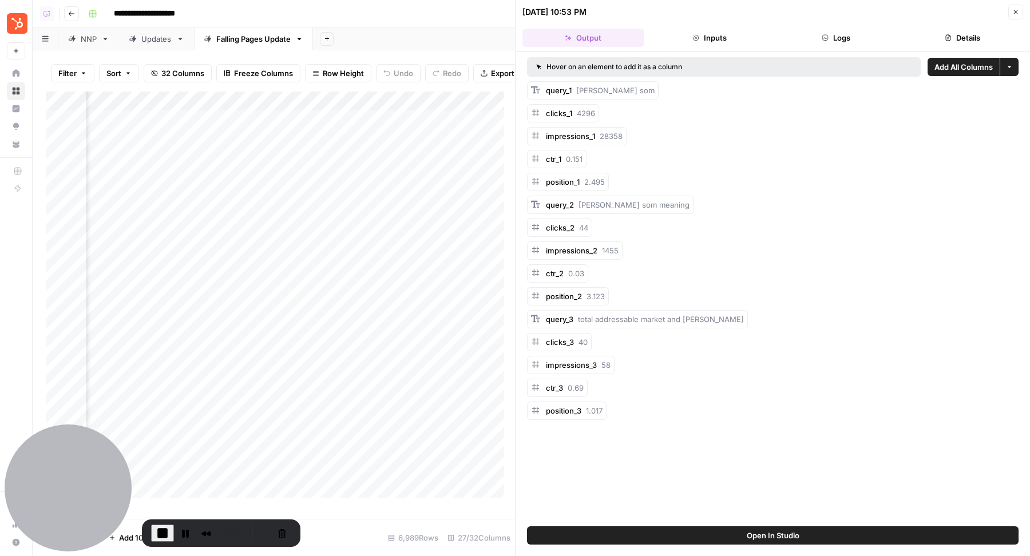
click at [826, 44] on button "Logs" at bounding box center [836, 38] width 122 height 18
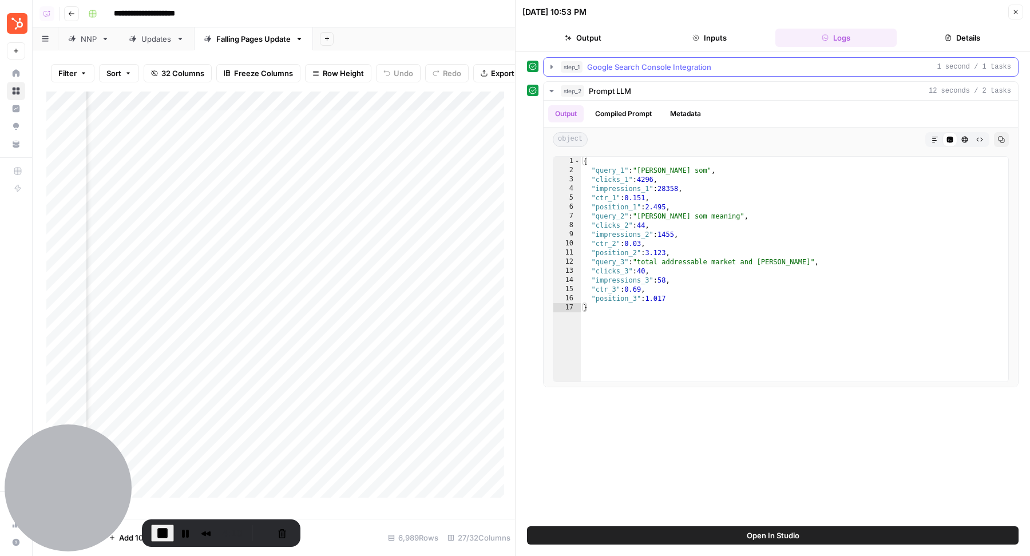
click at [752, 62] on div "step_1 Google Search Console Integration 1 second / 1 tasks" at bounding box center [786, 66] width 450 height 11
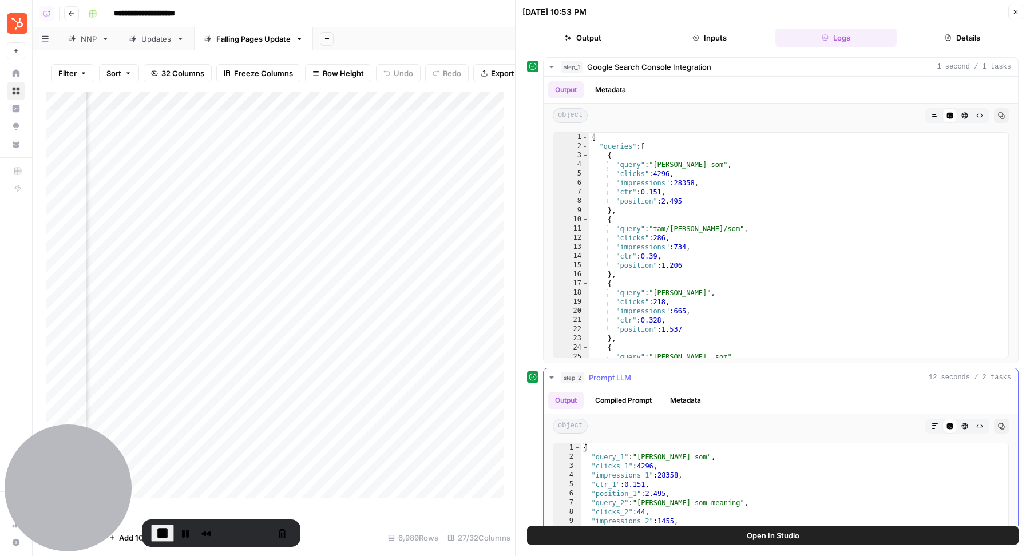
click at [669, 378] on div "step_2 Prompt LLM 12 seconds / 2 tasks" at bounding box center [786, 377] width 450 height 11
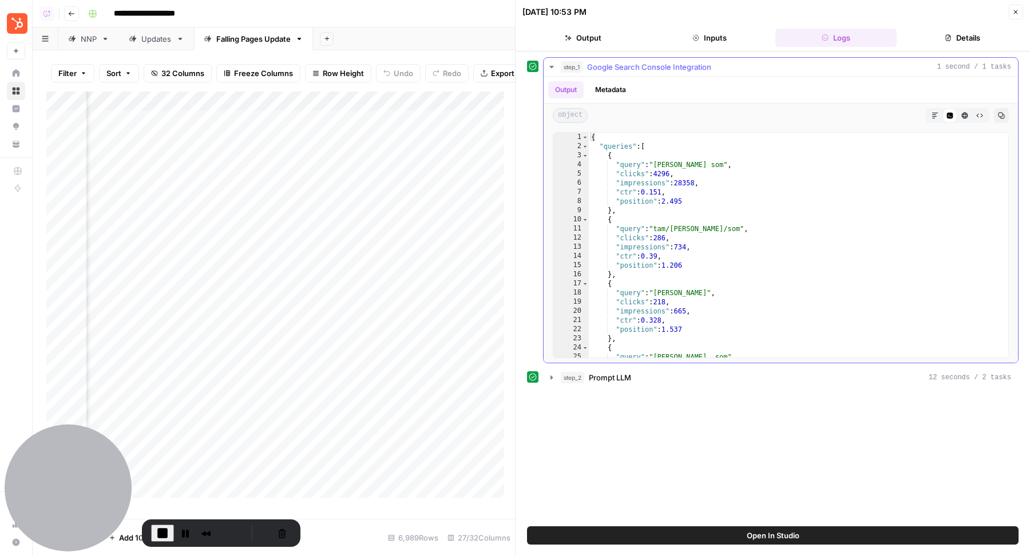
click at [618, 145] on div "{ "queries" : [ { "query" : "[PERSON_NAME] som" , "clicks" : 4296 , "impression…" at bounding box center [794, 255] width 410 height 244
click at [631, 166] on div "{ "queries" : [ { "query" : "[PERSON_NAME] som" , "clicks" : 4296 , "impression…" at bounding box center [794, 255] width 410 height 244
click at [712, 195] on div "{ "queries" : [ { "query" : "[PERSON_NAME] som" , "clicks" : 4296 , "impression…" at bounding box center [794, 255] width 410 height 244
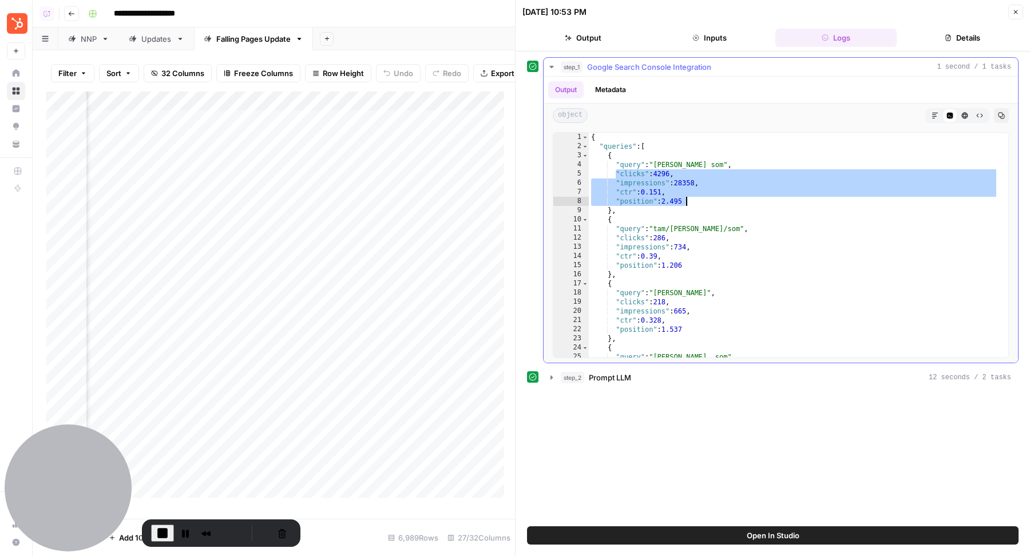
drag, startPoint x: 615, startPoint y: 173, endPoint x: 706, endPoint y: 202, distance: 95.0
click at [706, 202] on div "{ "queries" : [ { "query" : "[PERSON_NAME] som" , "clicks" : 4296 , "impression…" at bounding box center [794, 255] width 410 height 244
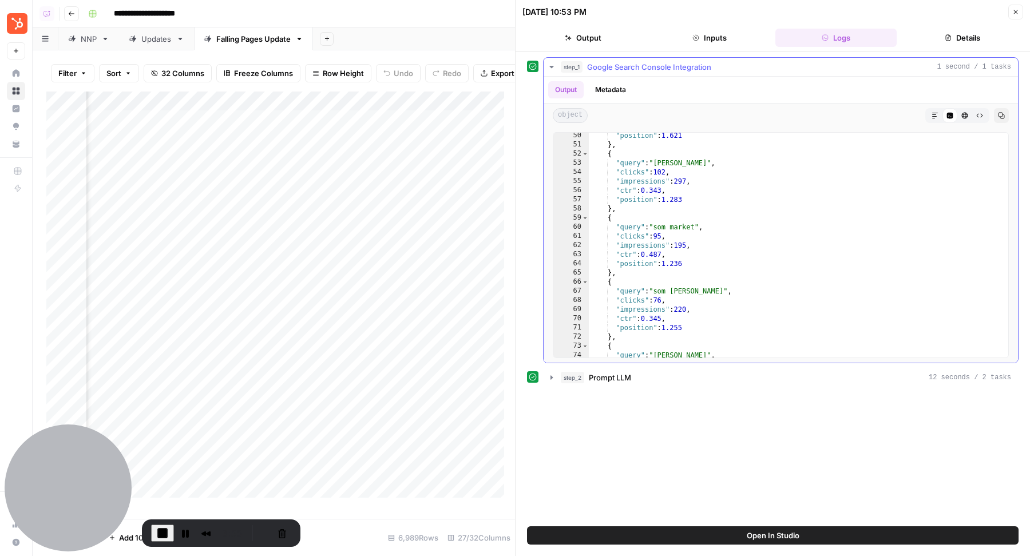
scroll to position [342, 0]
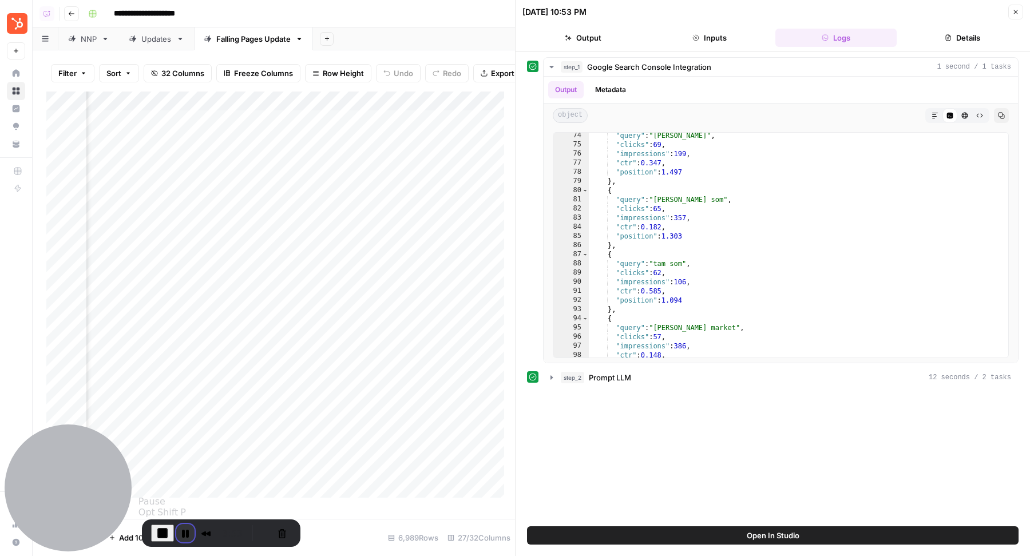
click at [184, 477] on button "Pause Recording" at bounding box center [185, 533] width 18 height 18
click at [1003, 115] on icon "button" at bounding box center [1001, 115] width 7 height 7
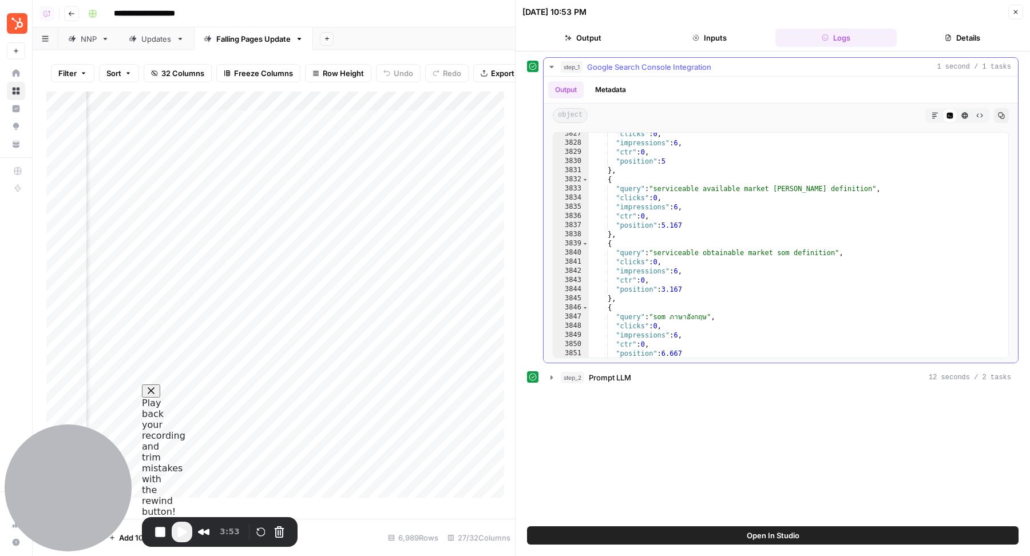
scroll to position [18526, 0]
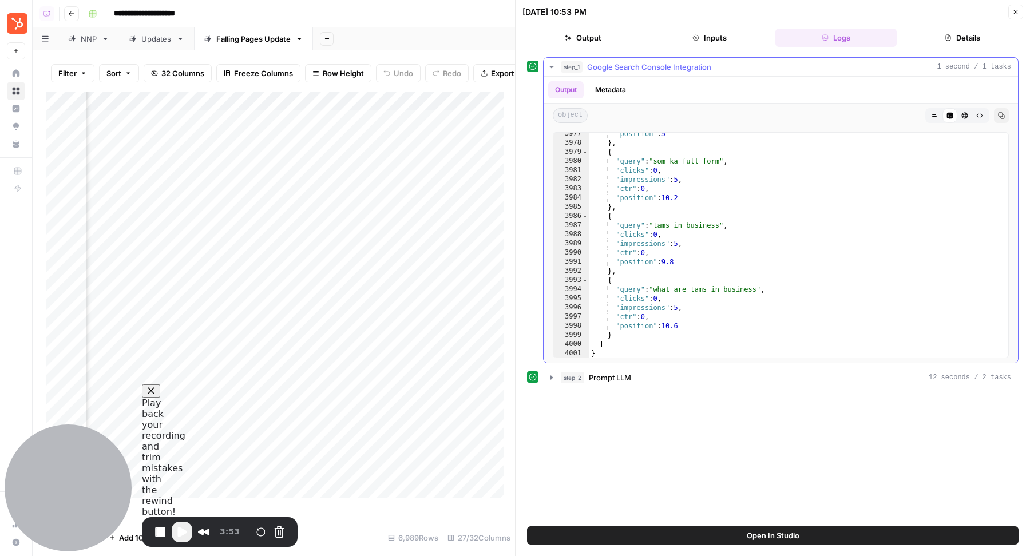
click at [881, 278] on div ""position" : 5 } , { "query" : "som ka full form" , "clicks" : 0 , "impressions…" at bounding box center [794, 251] width 410 height 244
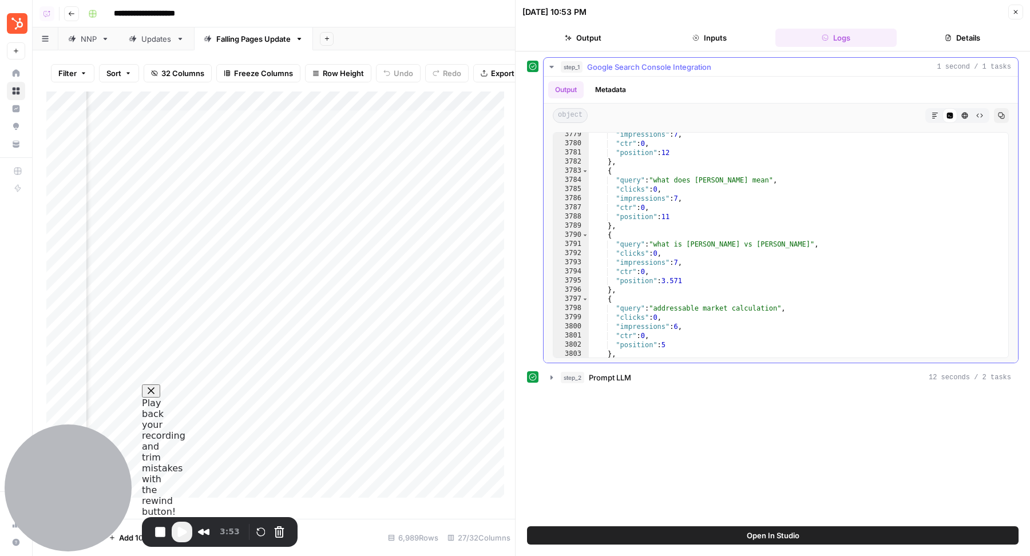
scroll to position [17709, 0]
click at [811, 221] on div ""impressions" : 7 , "ctr" : 0 , "position" : 12 } , { "query" : "what does [PER…" at bounding box center [794, 252] width 410 height 244
type textarea "**"
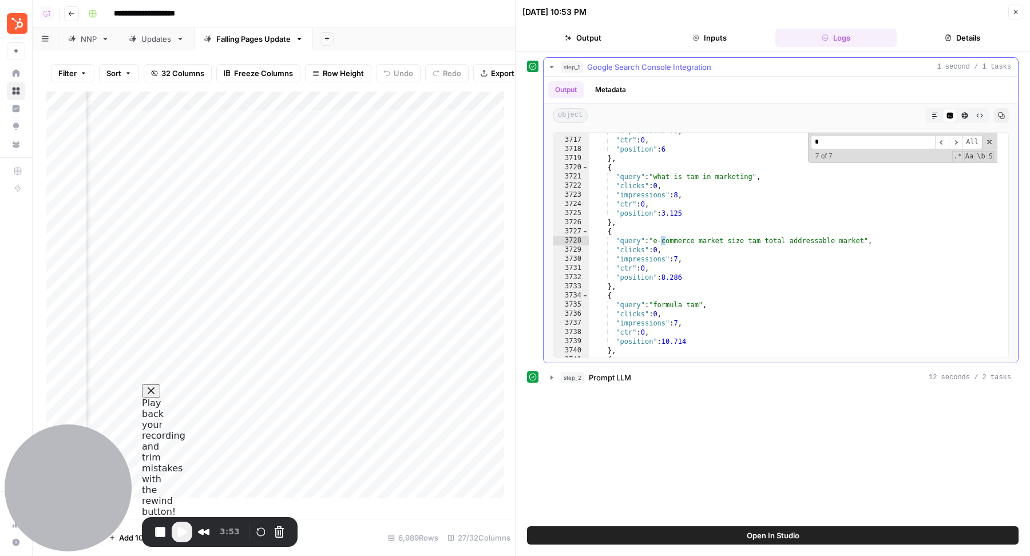
scroll to position [17411, 0]
type input "*"
click at [1020, 10] on button "Close" at bounding box center [1015, 12] width 15 height 15
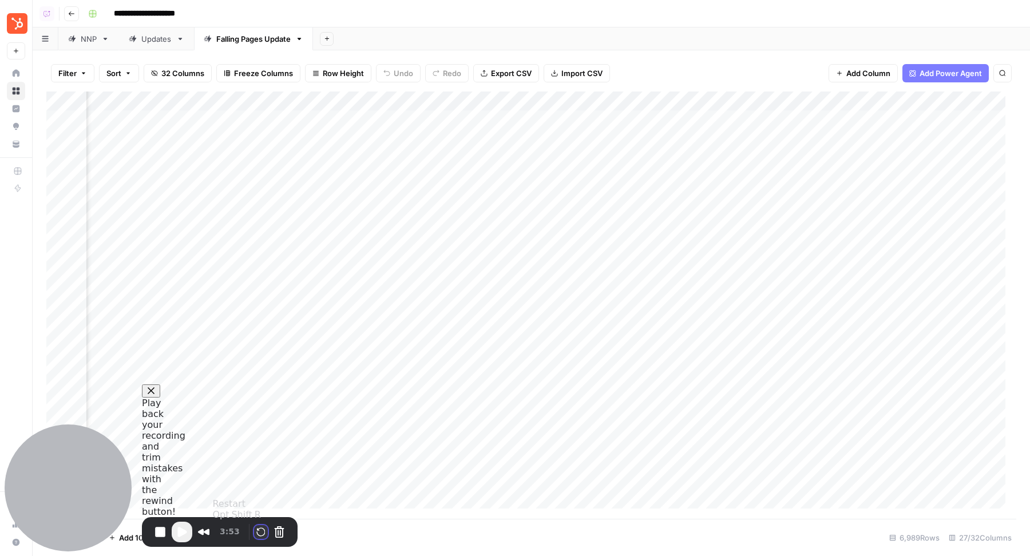
click at [263, 477] on button "Restart Recording" at bounding box center [261, 532] width 14 height 14
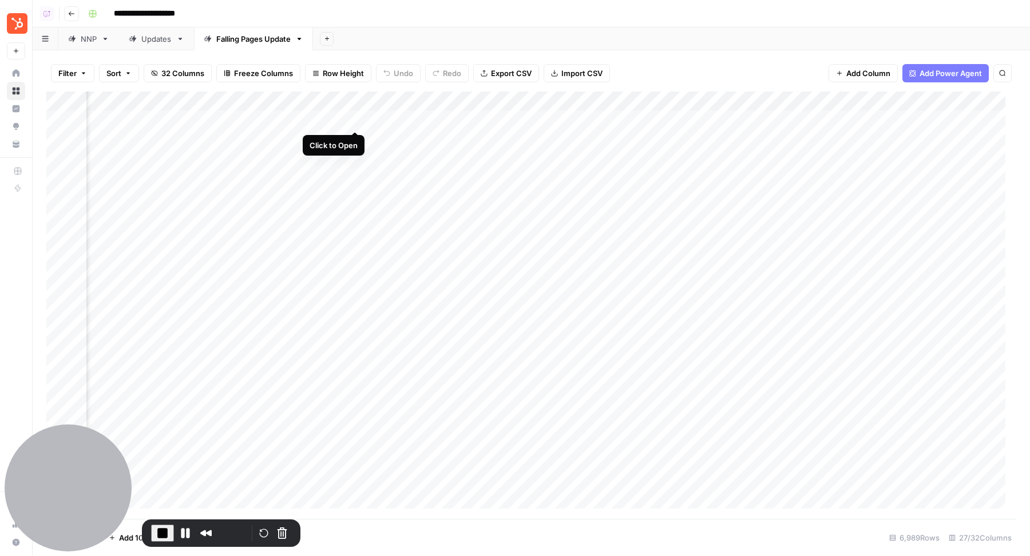
click at [356, 119] on div "Add Column" at bounding box center [531, 306] width 970 height 428
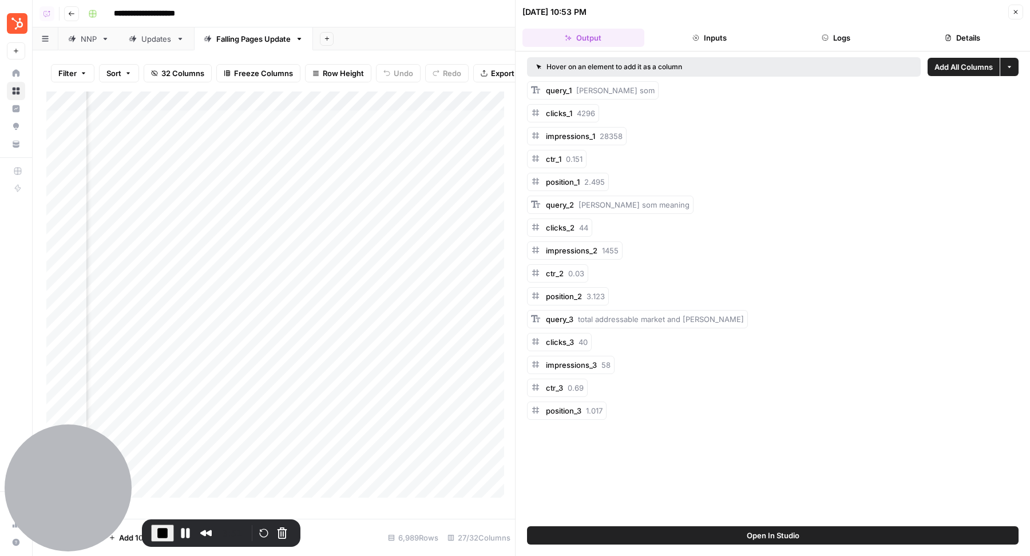
click at [842, 41] on button "Logs" at bounding box center [836, 38] width 122 height 18
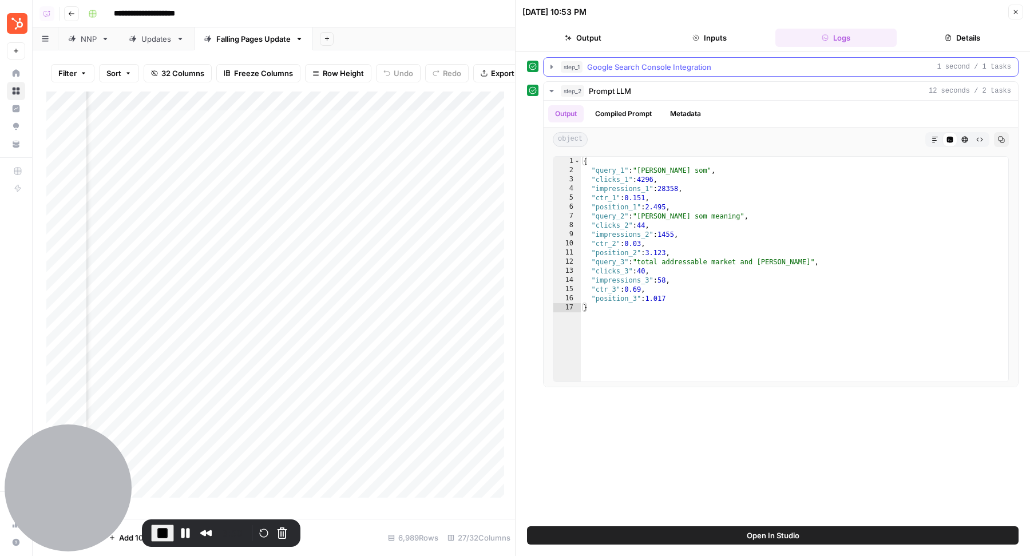
click at [743, 69] on div "step_1 Google Search Console Integration 1 second / 1 tasks" at bounding box center [786, 66] width 450 height 11
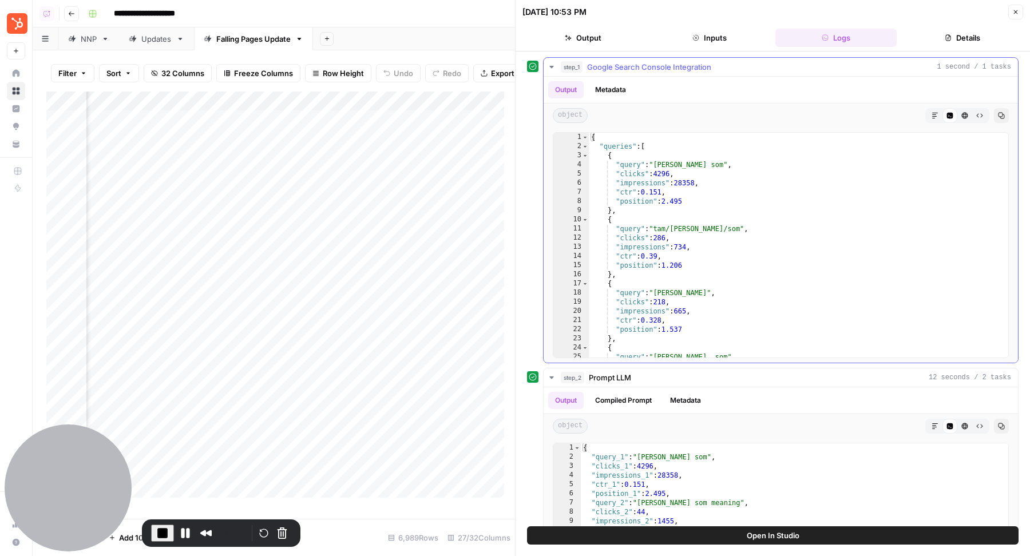
click at [714, 210] on div "{ "queries" : [ { "query" : "[PERSON_NAME] som" , "clicks" : 4296 , "impression…" at bounding box center [793, 255] width 409 height 244
drag, startPoint x: 655, startPoint y: 164, endPoint x: 708, endPoint y: 164, distance: 53.2
click at [708, 164] on div "{ "queries" : [ { "query" : "[PERSON_NAME] som" , "clicks" : 4296 , "impression…" at bounding box center [793, 255] width 409 height 244
drag, startPoint x: 650, startPoint y: 227, endPoint x: 703, endPoint y: 226, distance: 53.2
click at [704, 227] on div "{ "queries" : [ { "query" : "[PERSON_NAME] som" , "clicks" : 4296 , "impression…" at bounding box center [793, 255] width 409 height 244
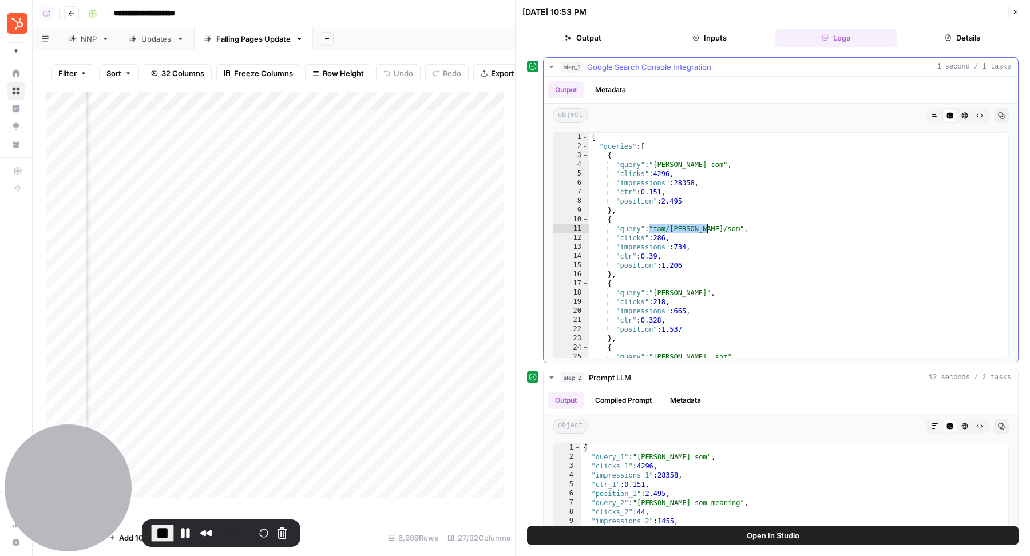
click at [628, 181] on div "{ "queries" : [ { "query" : "[PERSON_NAME] som" , "clicks" : 4296 , "impression…" at bounding box center [793, 255] width 409 height 244
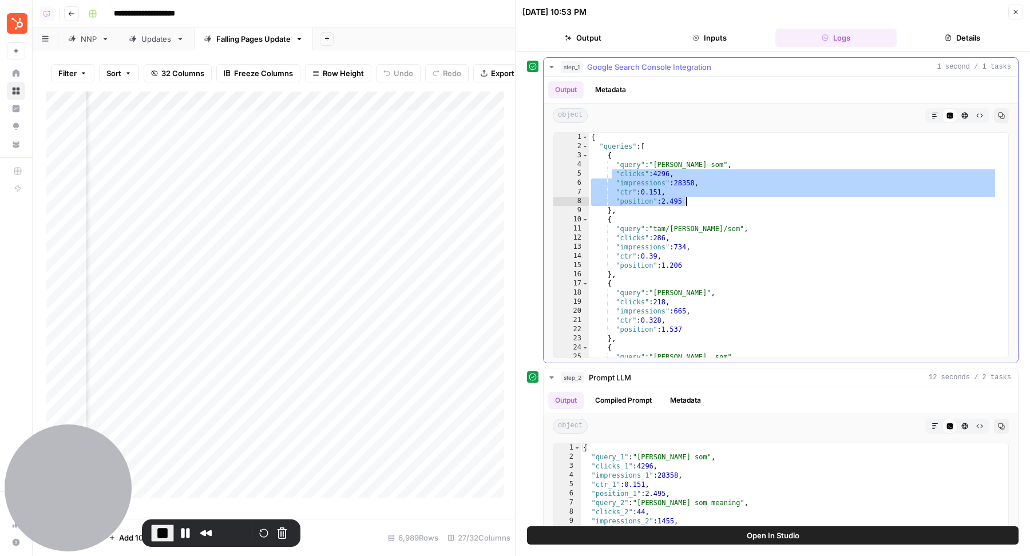
drag, startPoint x: 611, startPoint y: 172, endPoint x: 696, endPoint y: 199, distance: 90.0
click at [696, 200] on div "{ "queries" : [ { "query" : "[PERSON_NAME] som" , "clicks" : 4296 , "impression…" at bounding box center [793, 255] width 409 height 244
click at [674, 200] on div "{ "queries" : [ { "query" : "[PERSON_NAME] som" , "clicks" : 4296 , "impression…" at bounding box center [793, 255] width 409 height 244
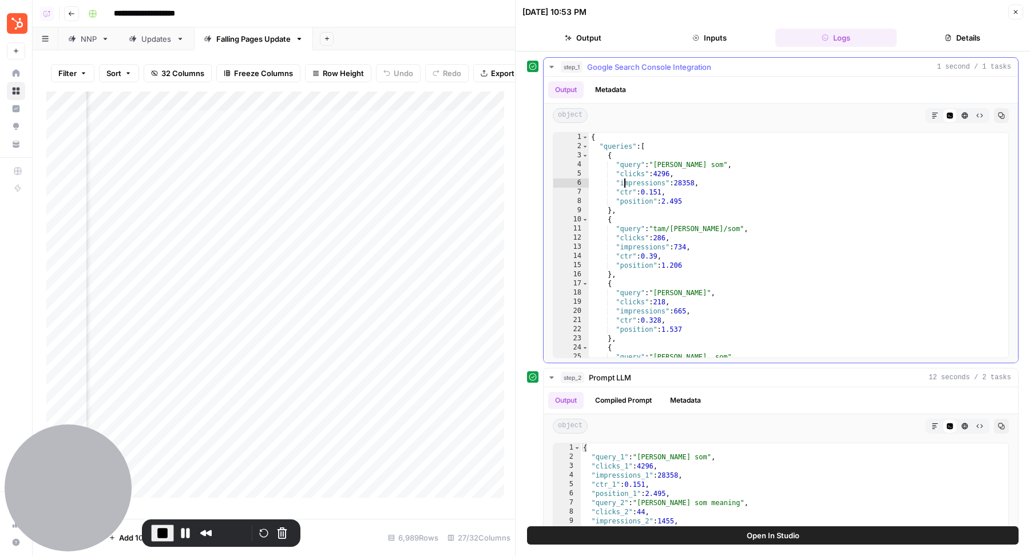
drag, startPoint x: 623, startPoint y: 177, endPoint x: 672, endPoint y: 177, distance: 49.8
click at [672, 177] on div "{ "queries" : [ { "query" : "[PERSON_NAME] som" , "clicks" : 4296 , "impression…" at bounding box center [793, 255] width 409 height 244
drag, startPoint x: 635, startPoint y: 170, endPoint x: 655, endPoint y: 170, distance: 19.5
click at [654, 170] on div "{ "queries" : [ { "query" : "[PERSON_NAME] som" , "clicks" : 4296 , "impression…" at bounding box center [793, 255] width 409 height 244
drag, startPoint x: 621, startPoint y: 186, endPoint x: 643, endPoint y: 186, distance: 22.3
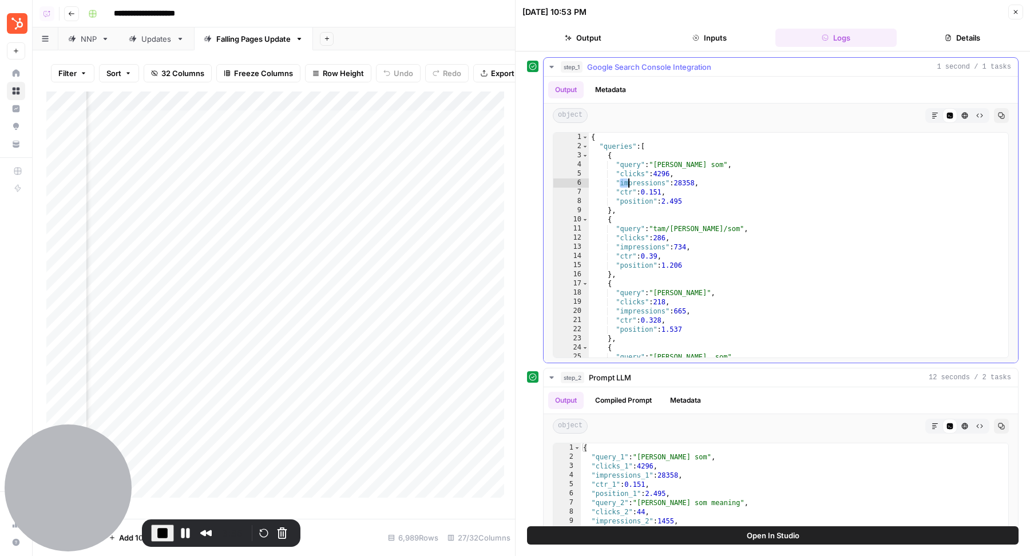
click at [643, 186] on div "{ "queries" : [ { "query" : "[PERSON_NAME] som" , "clicks" : 4296 , "impression…" at bounding box center [793, 255] width 409 height 244
drag, startPoint x: 628, startPoint y: 200, endPoint x: 698, endPoint y: 199, distance: 69.8
click at [700, 199] on div "{ "queries" : [ { "query" : "[PERSON_NAME] som" , "clicks" : 4296 , "impression…" at bounding box center [793, 255] width 409 height 244
type textarea "**********"
click at [688, 198] on div "{ "queries" : [ { "query" : "[PERSON_NAME] som" , "clicks" : 4296 , "impression…" at bounding box center [793, 255] width 409 height 244
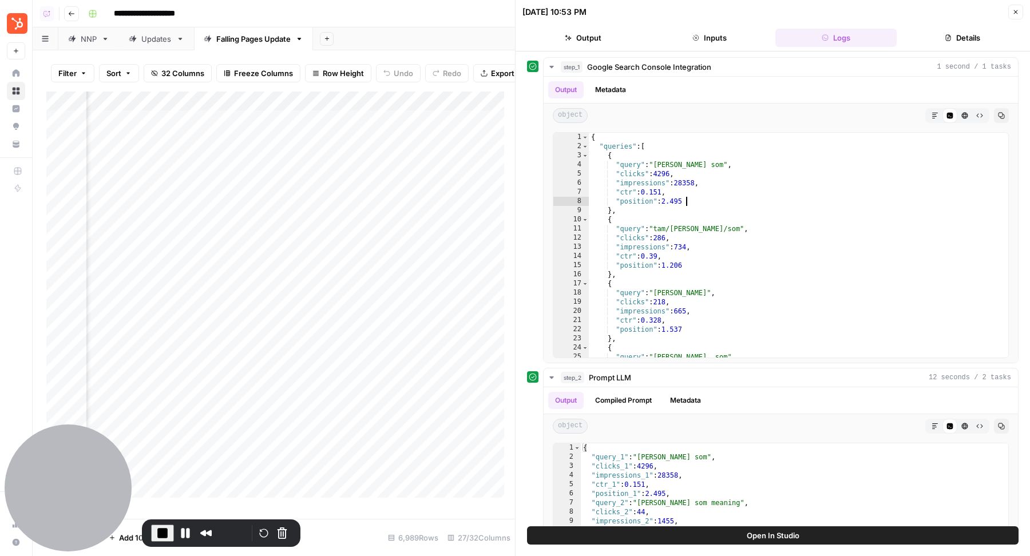
click at [1016, 11] on icon "button" at bounding box center [1015, 12] width 7 height 7
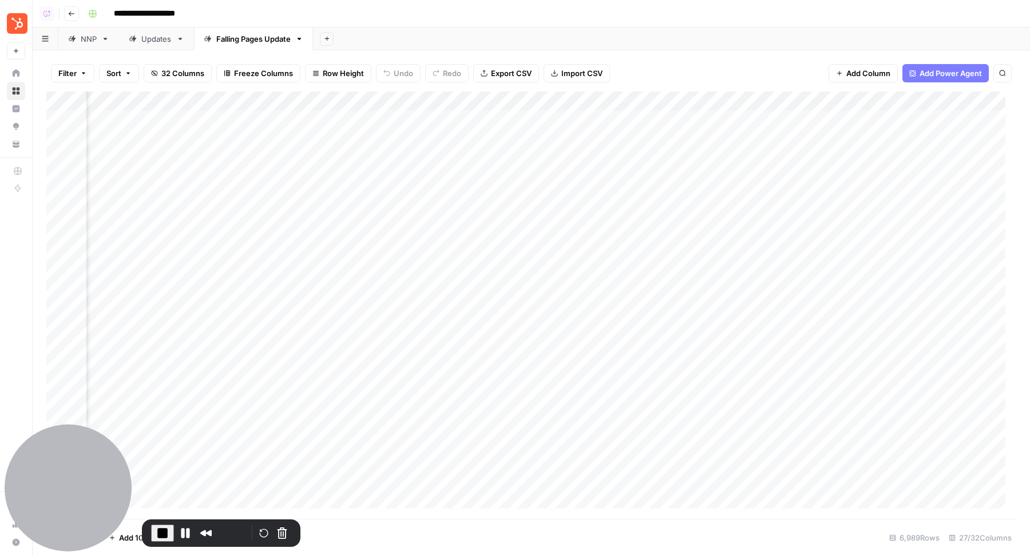
click at [558, 144] on div "Add Column" at bounding box center [531, 306] width 970 height 428
drag, startPoint x: 264, startPoint y: 118, endPoint x: 835, endPoint y: 136, distance: 571.4
click at [835, 137] on div "Add Column" at bounding box center [531, 306] width 970 height 428
click at [518, 140] on div "Add Column" at bounding box center [531, 306] width 970 height 428
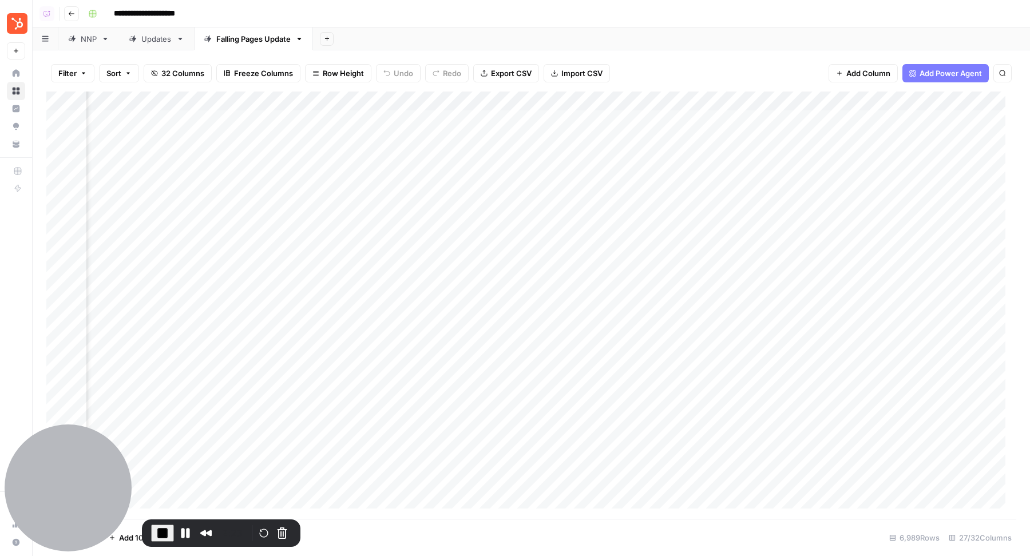
drag, startPoint x: 254, startPoint y: 124, endPoint x: 258, endPoint y: 138, distance: 15.0
click at [258, 138] on div "Add Column" at bounding box center [531, 306] width 970 height 428
drag, startPoint x: 426, startPoint y: 124, endPoint x: 704, endPoint y: 133, distance: 278.3
click at [706, 134] on div "Add Column" at bounding box center [531, 306] width 970 height 428
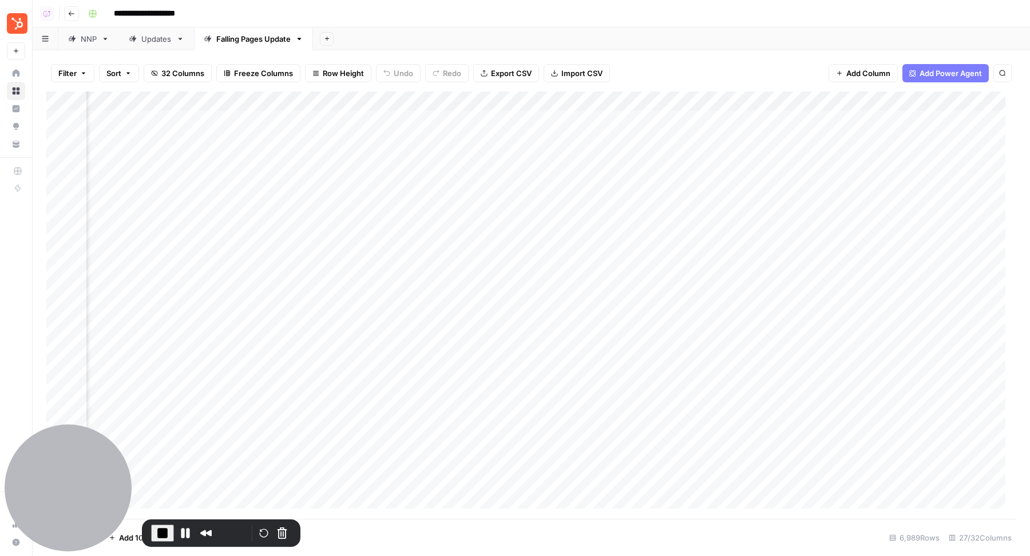
scroll to position [0, 2203]
click at [849, 121] on div "Add Column" at bounding box center [531, 306] width 970 height 428
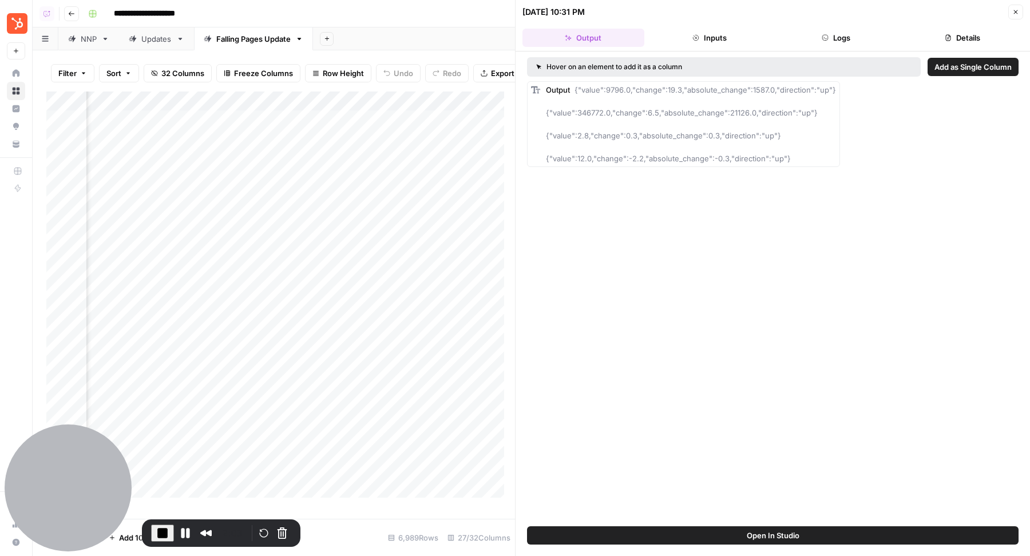
click at [862, 40] on button "Logs" at bounding box center [836, 38] width 122 height 18
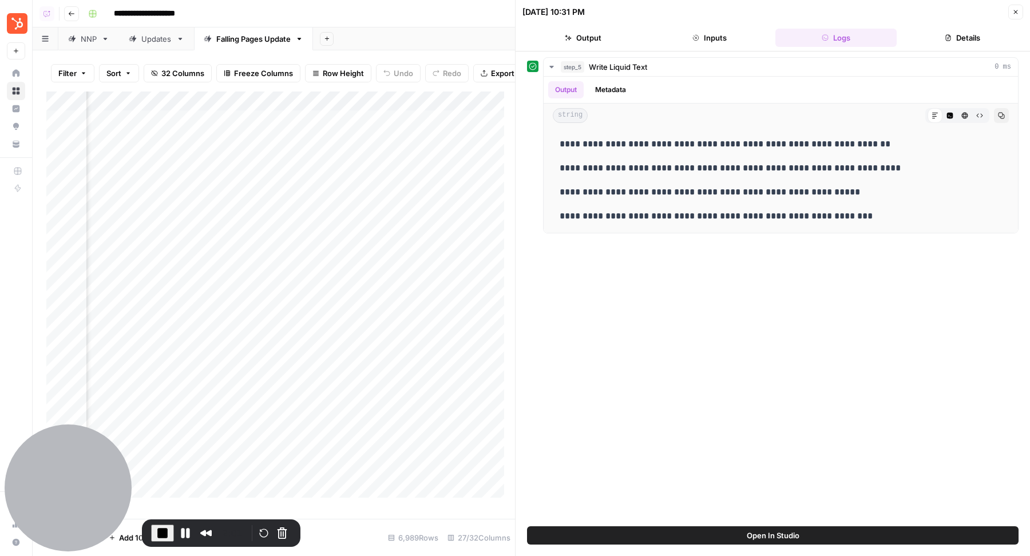
click at [1017, 14] on icon "button" at bounding box center [1015, 12] width 7 height 7
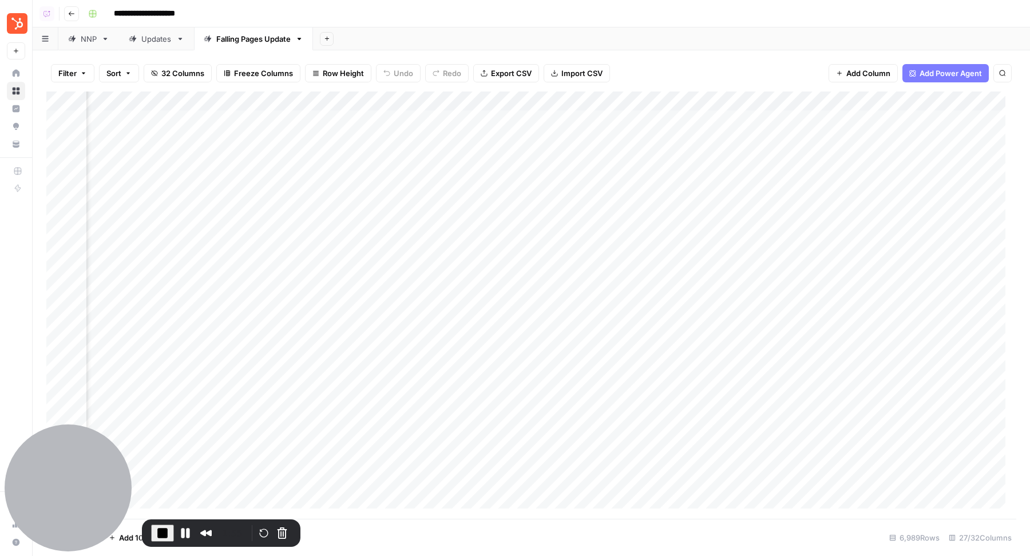
scroll to position [0, 934]
drag, startPoint x: 452, startPoint y: 124, endPoint x: 975, endPoint y: 136, distance: 522.6
click at [975, 136] on div "Add Column" at bounding box center [531, 306] width 970 height 428
click at [885, 140] on div "Add Column" at bounding box center [531, 306] width 970 height 428
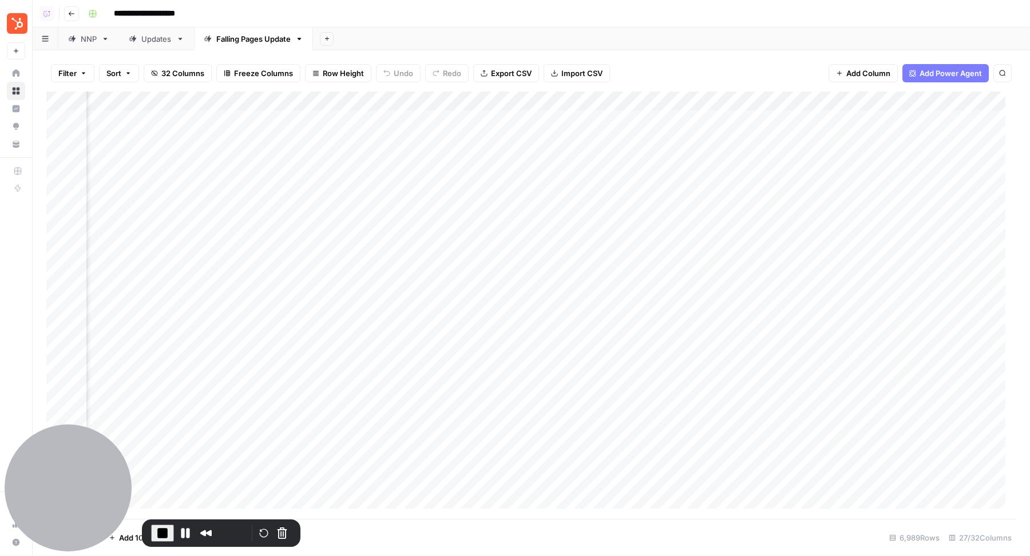
scroll to position [0, 1597]
click at [161, 477] on span "End Recording" at bounding box center [163, 533] width 14 height 14
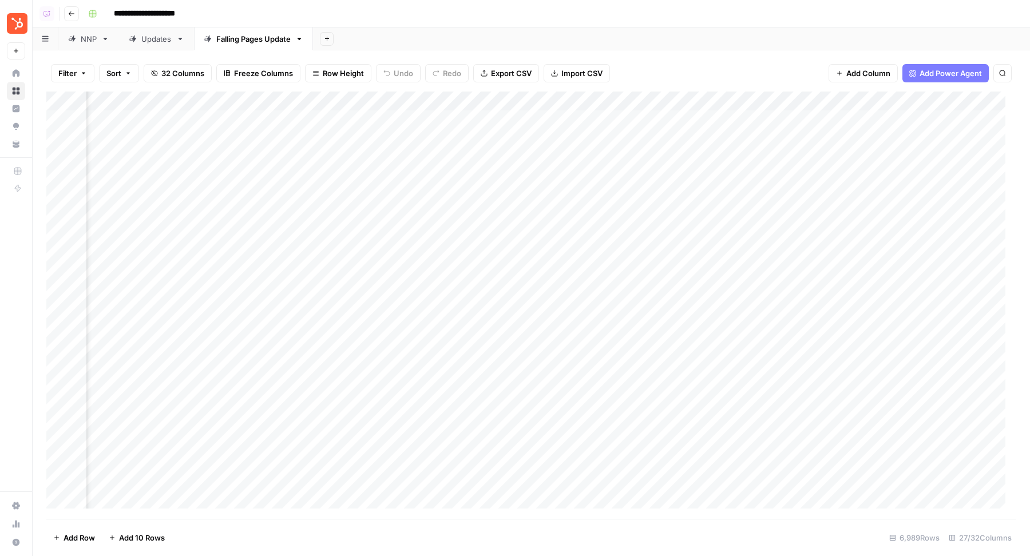
scroll to position [1, 951]
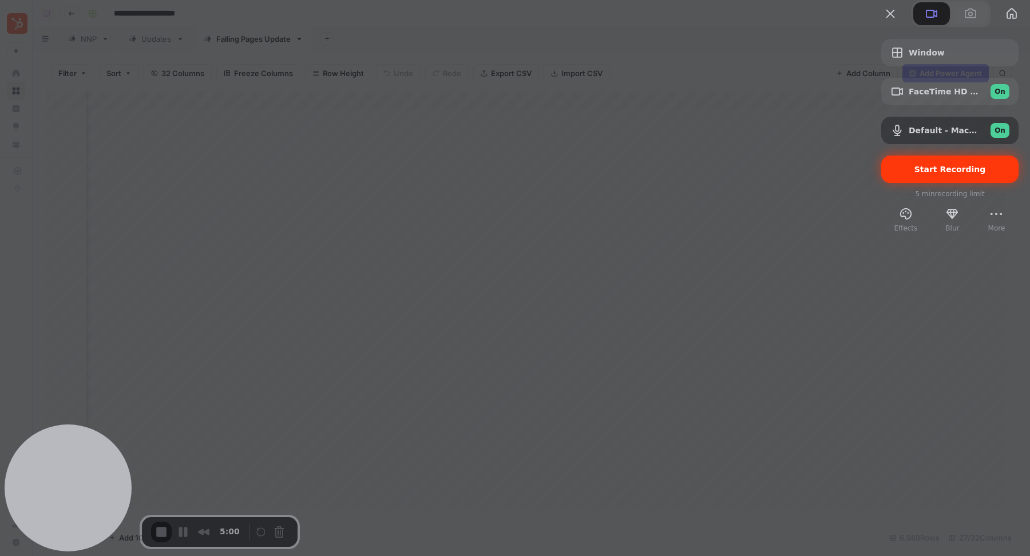
click at [934, 174] on span "Start Recording" at bounding box center [950, 169] width 72 height 9
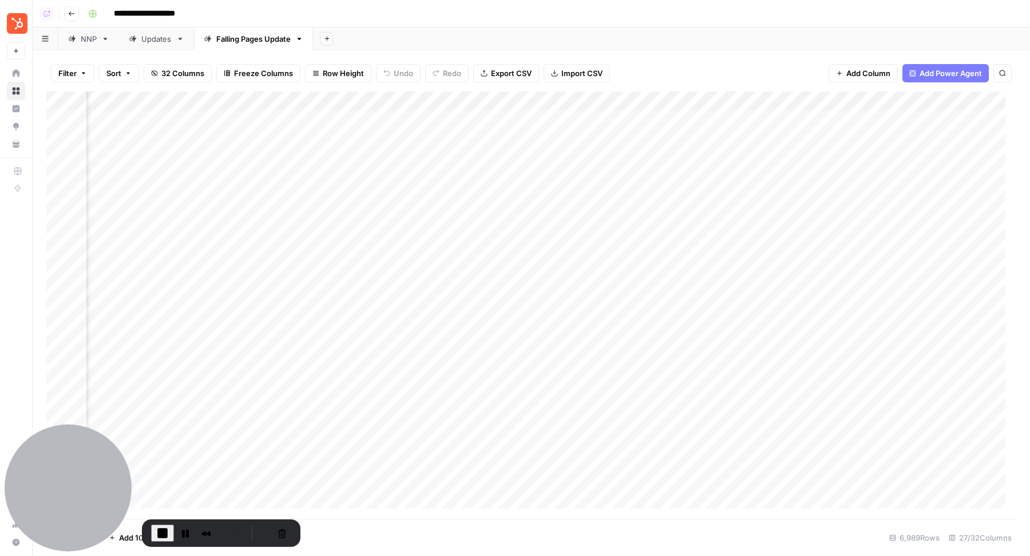
scroll to position [0, 458]
click at [771, 119] on div "Add Column" at bounding box center [531, 306] width 970 height 428
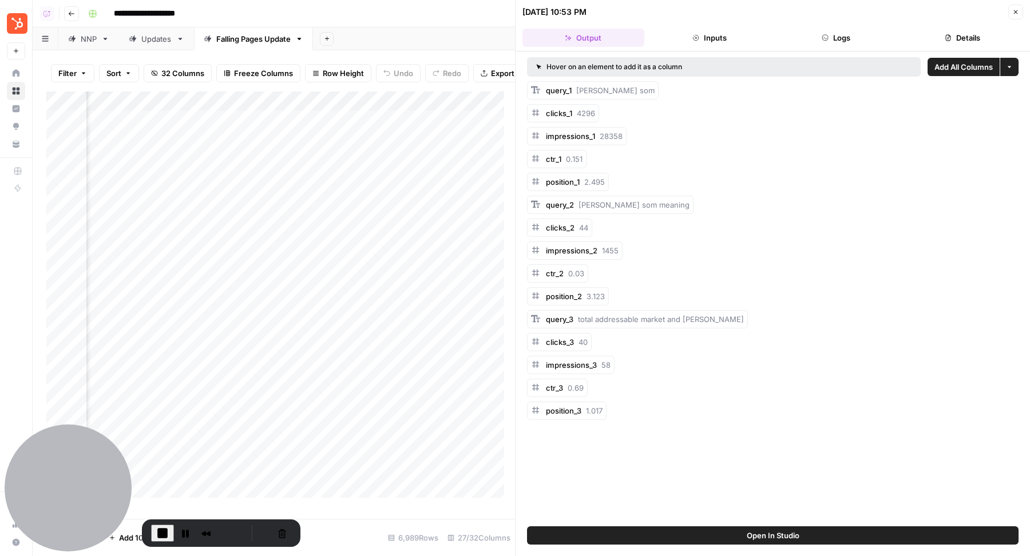
click at [838, 43] on button "Logs" at bounding box center [836, 38] width 122 height 18
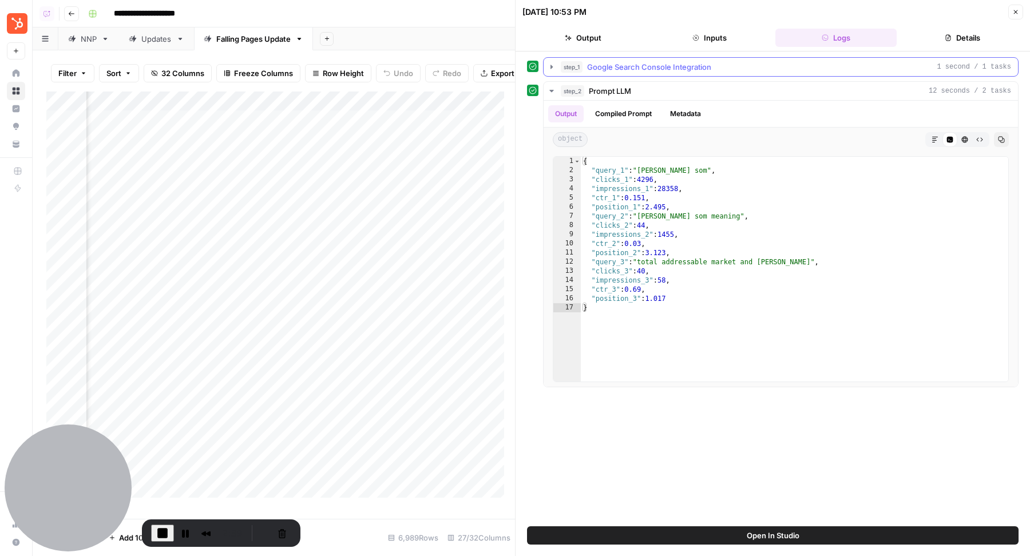
click at [773, 64] on div "step_1 Google Search Console Integration 1 second / 1 tasks" at bounding box center [786, 66] width 450 height 11
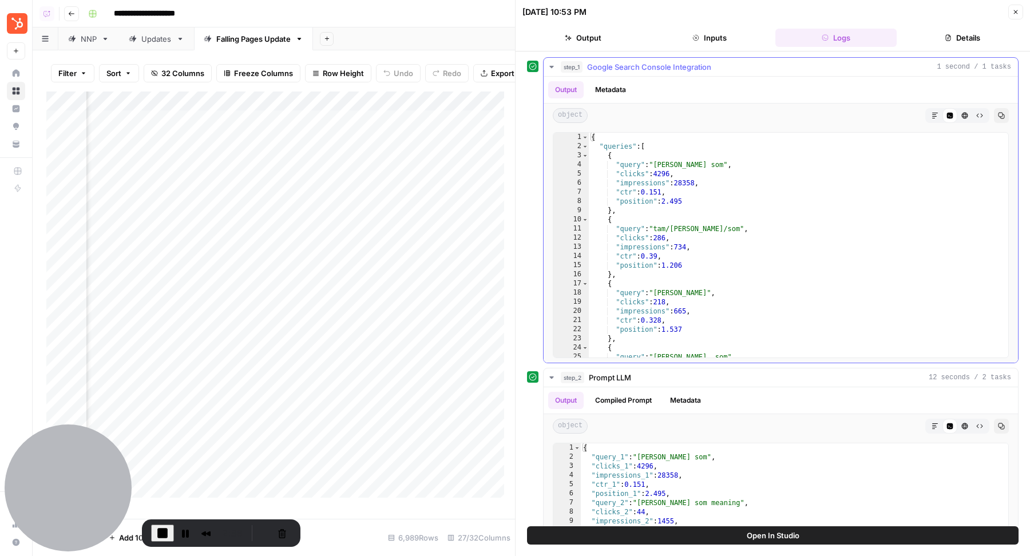
click at [712, 191] on div "{ "queries" : [ { "query" : "[PERSON_NAME] som" , "clicks" : 4296 , "impression…" at bounding box center [793, 255] width 409 height 244
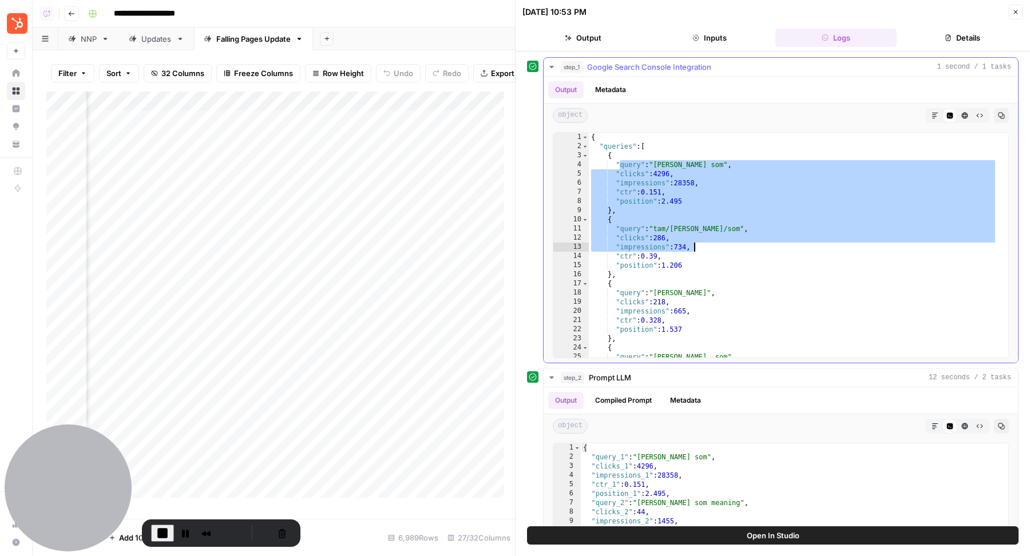
drag, startPoint x: 617, startPoint y: 165, endPoint x: 713, endPoint y: 242, distance: 122.9
click at [713, 243] on div "{ "queries" : [ { "query" : "[PERSON_NAME] som" , "clicks" : 4296 , "impression…" at bounding box center [793, 255] width 409 height 244
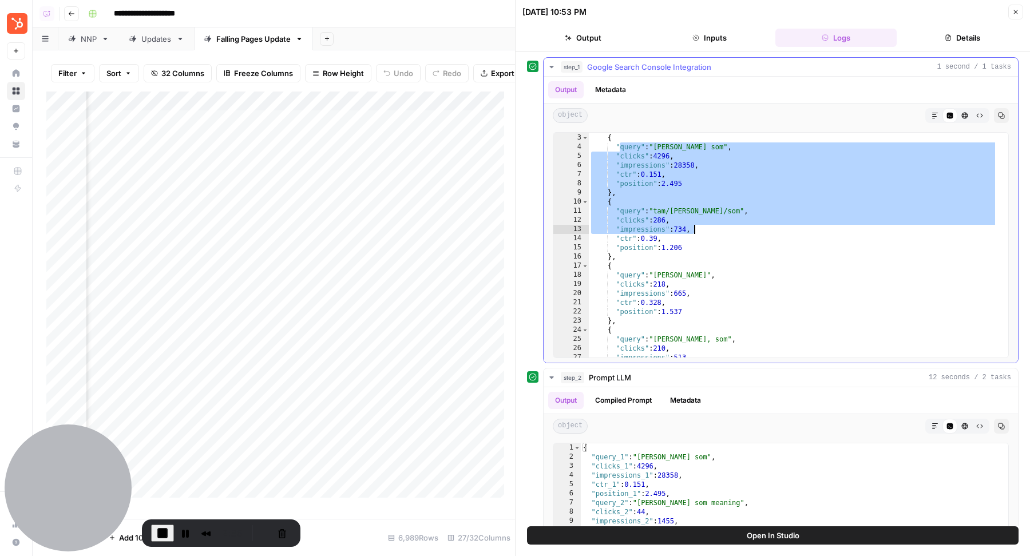
scroll to position [57, 0]
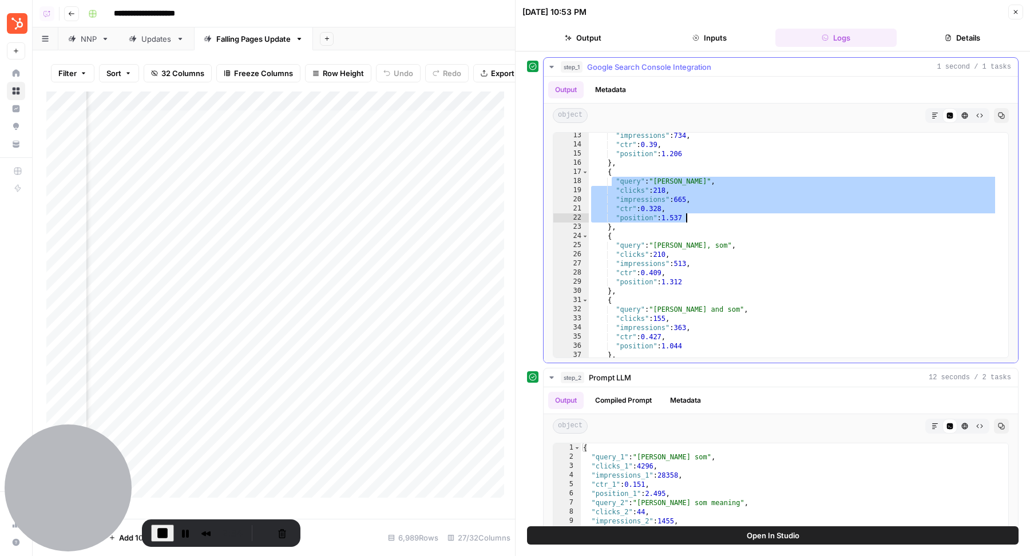
drag, startPoint x: 610, startPoint y: 176, endPoint x: 731, endPoint y: 251, distance: 142.1
click at [730, 250] on div ""impressions" : 734 , "ctr" : 0.39 , "position" : 1.206 } , { "query" : "[PERSO…" at bounding box center [793, 253] width 409 height 244
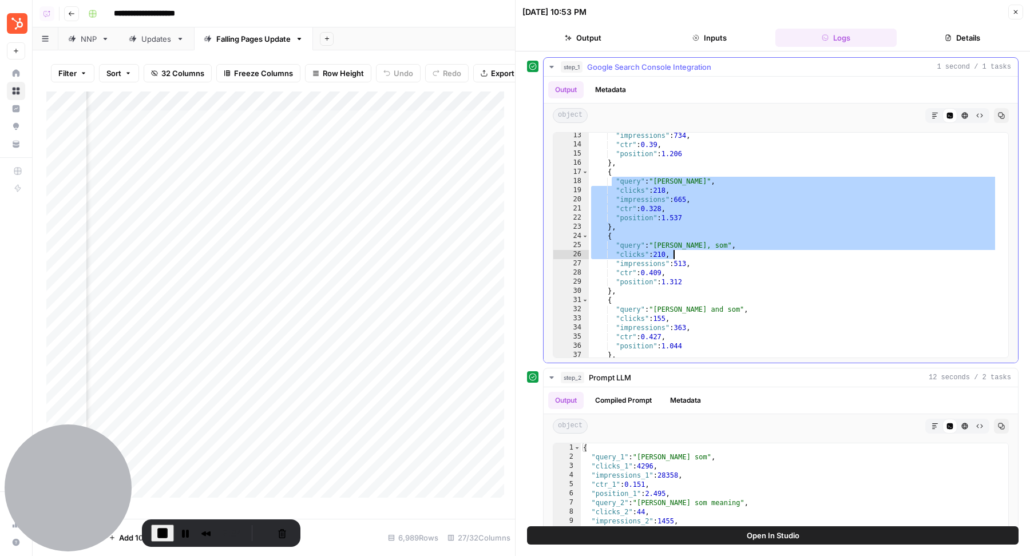
click at [731, 251] on div ""impressions" : 734 , "ctr" : 0.39 , "position" : 1.206 } , { "query" : "[PERSO…" at bounding box center [793, 253] width 409 height 244
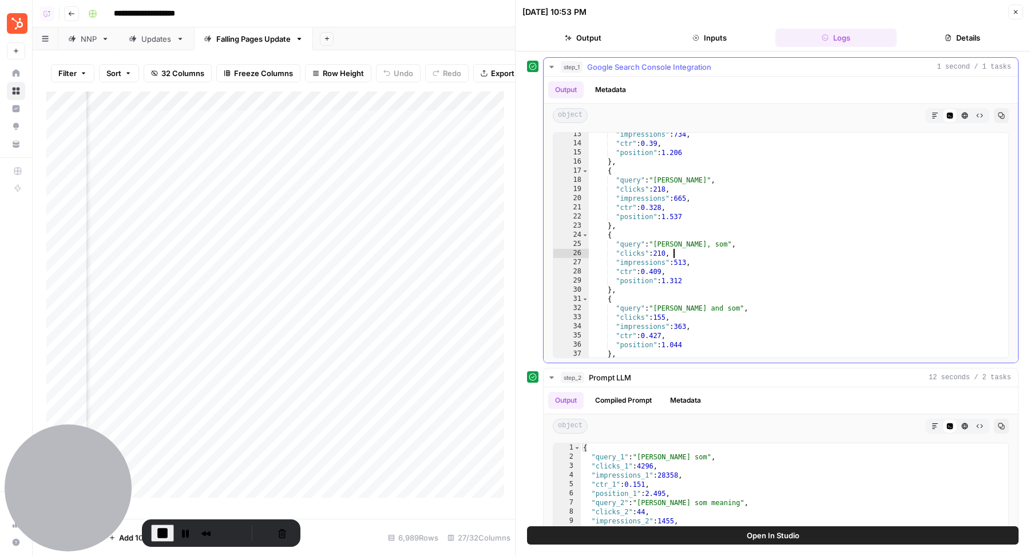
scroll to position [112, 0]
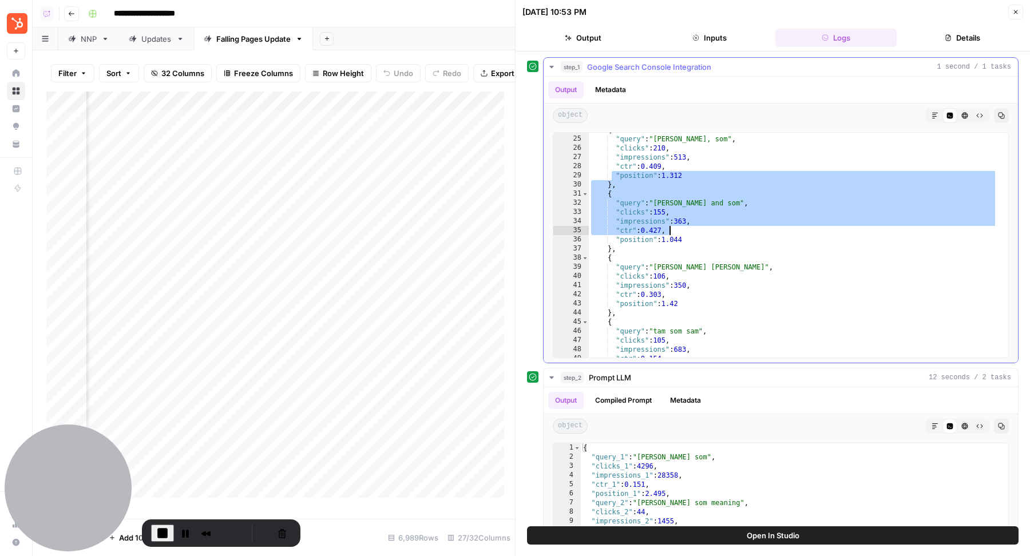
drag, startPoint x: 612, startPoint y: 175, endPoint x: 734, endPoint y: 274, distance: 156.2
click at [734, 273] on div "{ "query" : "[PERSON_NAME], som" , "clicks" : 210 , "impressions" : 513 , "ctr"…" at bounding box center [793, 247] width 409 height 244
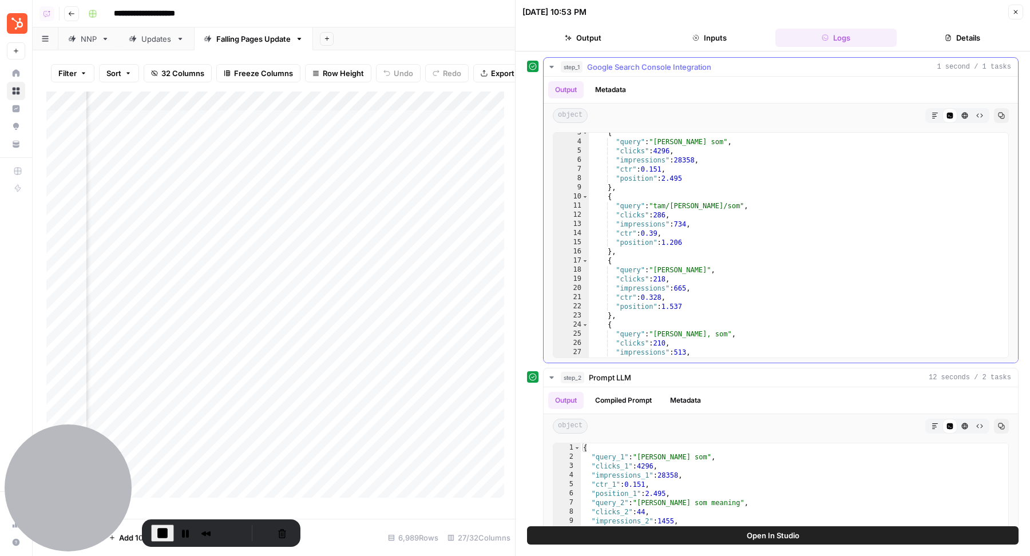
scroll to position [0, 0]
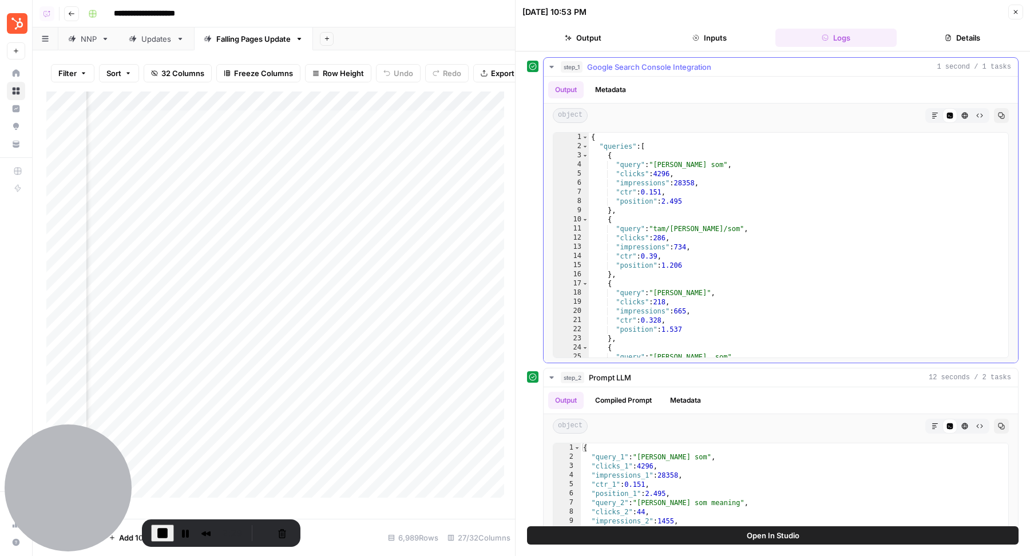
click at [695, 219] on div "{ "queries" : [ { "query" : "[PERSON_NAME] som" , "clicks" : 4296 , "impression…" at bounding box center [793, 255] width 409 height 244
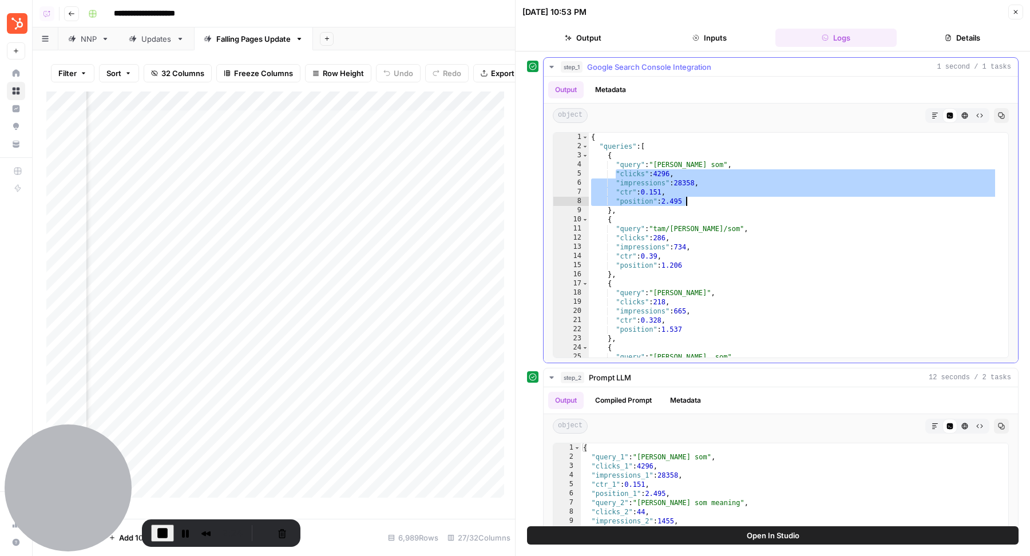
drag, startPoint x: 613, startPoint y: 173, endPoint x: 703, endPoint y: 201, distance: 93.7
click at [703, 201] on div "{ "queries" : [ { "query" : "[PERSON_NAME] som" , "clicks" : 4296 , "impression…" at bounding box center [793, 255] width 409 height 244
click at [743, 197] on div "{ "queries" : [ { "query" : "[PERSON_NAME] som" , "clicks" : 4296 , "impression…" at bounding box center [793, 255] width 409 height 244
type textarea "**********"
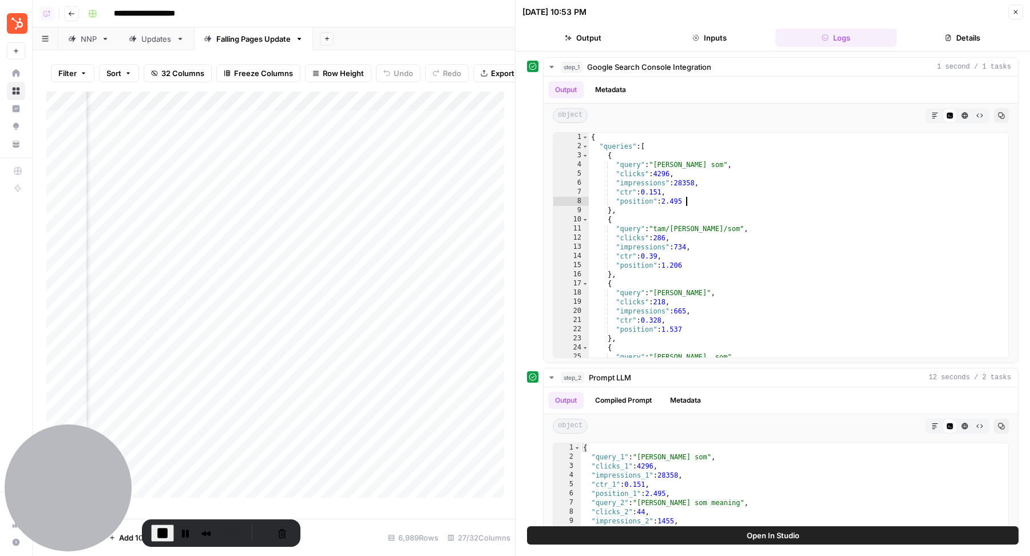
scroll to position [0, 627]
click at [1013, 11] on icon "button" at bounding box center [1015, 12] width 7 height 7
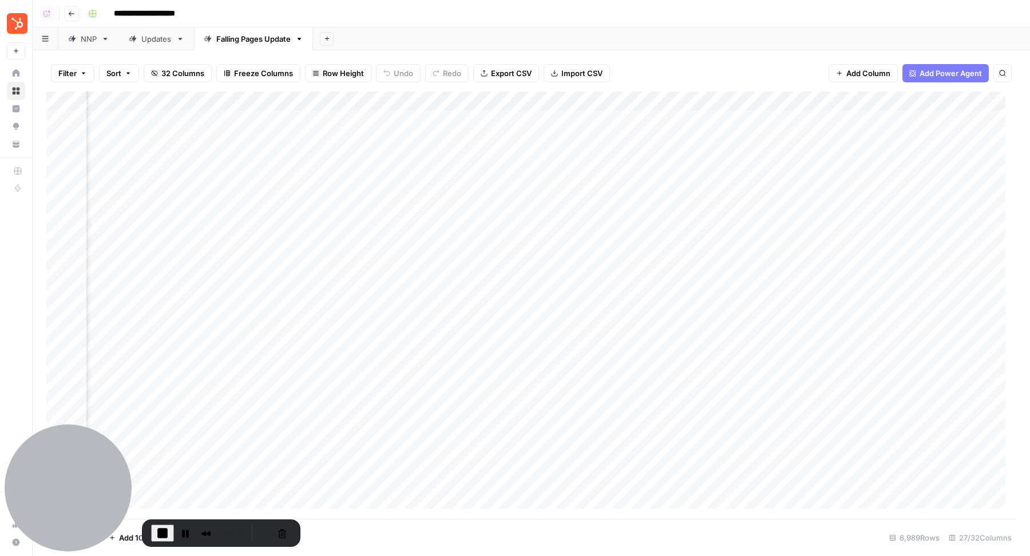
scroll to position [0, 804]
click at [846, 127] on div "Add Column" at bounding box center [531, 306] width 970 height 428
click at [488, 124] on div "Add Column" at bounding box center [531, 306] width 970 height 428
click at [568, 127] on div "Add Column" at bounding box center [531, 306] width 970 height 428
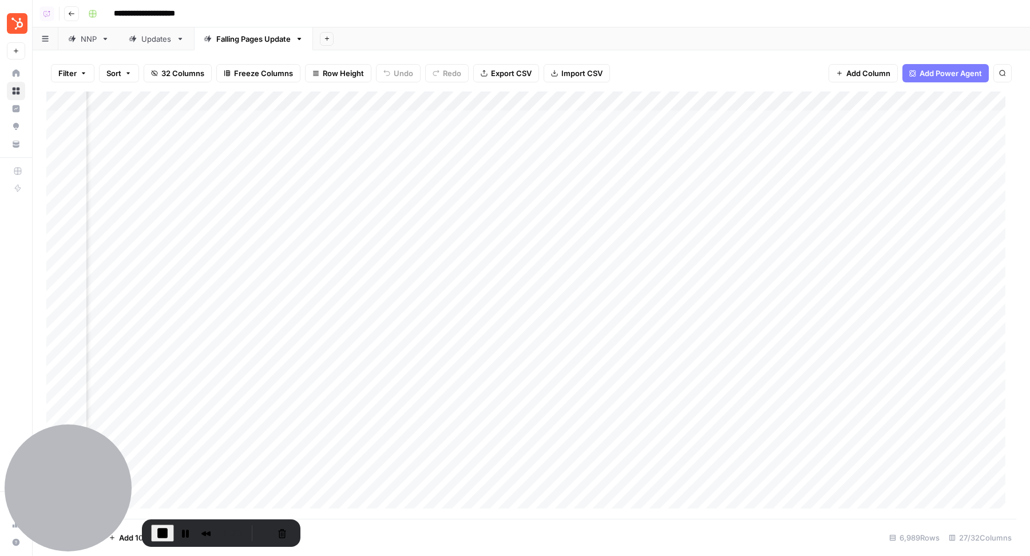
scroll to position [0, 1029]
click at [306, 114] on div "Add Column" at bounding box center [531, 306] width 970 height 428
click at [546, 132] on div "Add Column" at bounding box center [531, 306] width 970 height 428
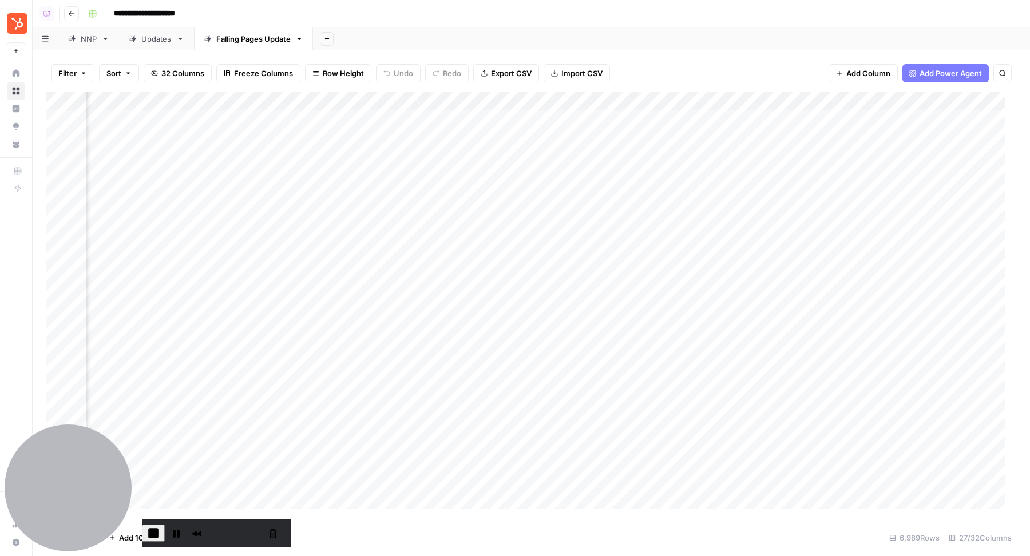
scroll to position [0, 1614]
click at [498, 129] on div "Add Column" at bounding box center [531, 306] width 970 height 428
click at [645, 134] on div "Add Column" at bounding box center [531, 306] width 970 height 428
click at [708, 132] on div "Add Column" at bounding box center [531, 306] width 970 height 428
click at [156, 477] on span "End Recording" at bounding box center [153, 533] width 14 height 14
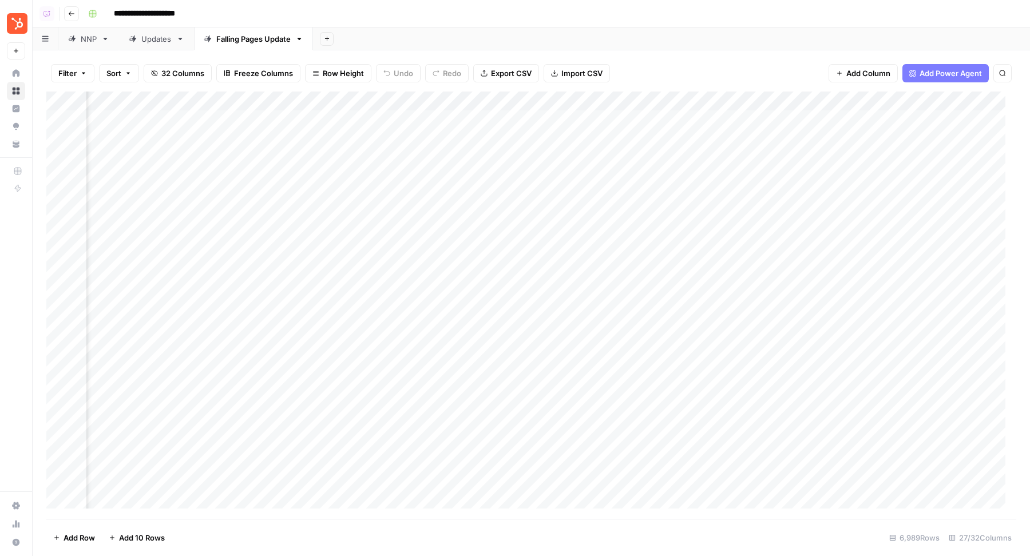
click at [92, 46] on link "NNP" at bounding box center [88, 38] width 61 height 23
click at [741, 118] on div "Add Column" at bounding box center [531, 159] width 970 height 135
